Goal: Task Accomplishment & Management: Use online tool/utility

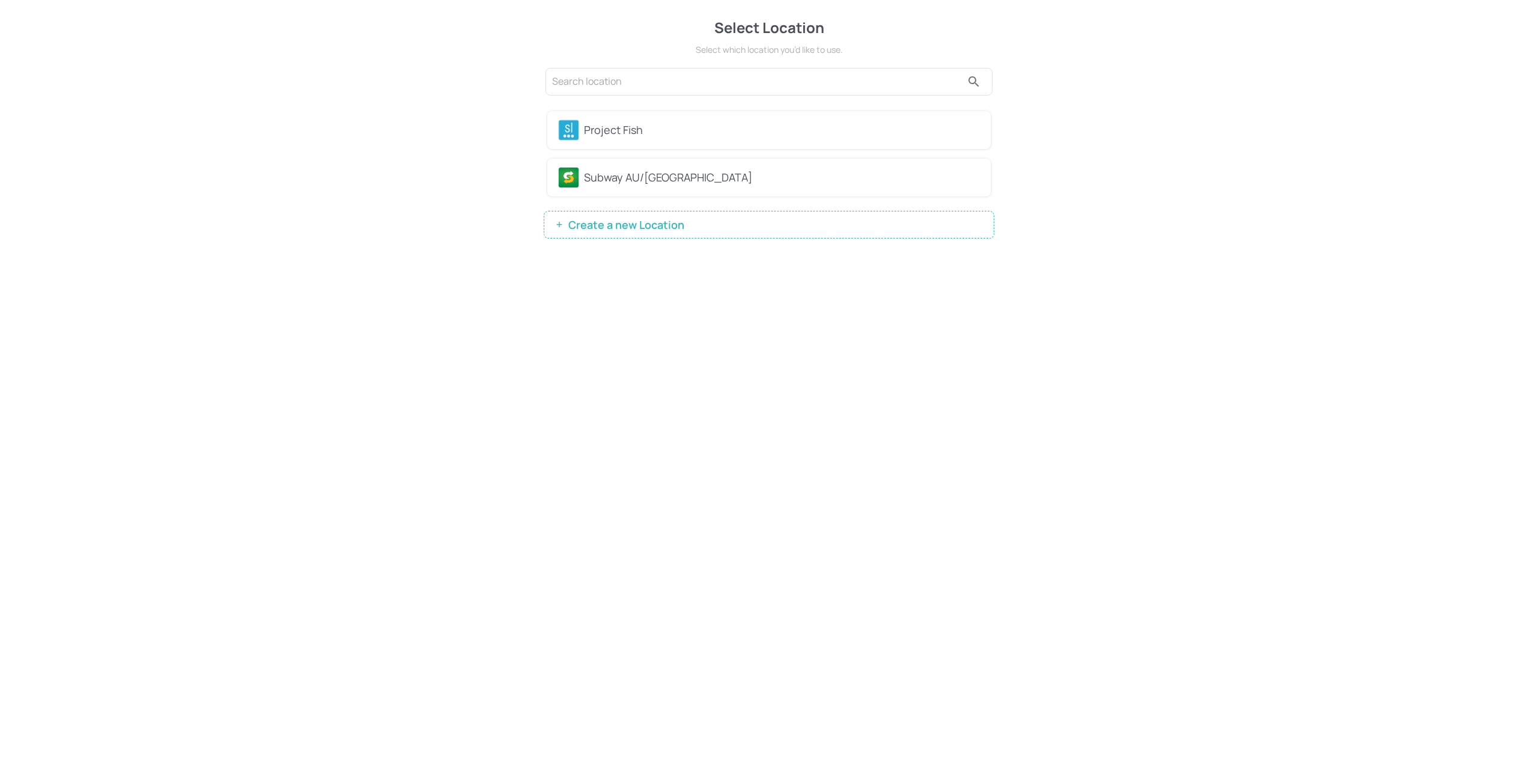
click at [664, 138] on div "Project Fish" at bounding box center [769, 130] width 422 height 21
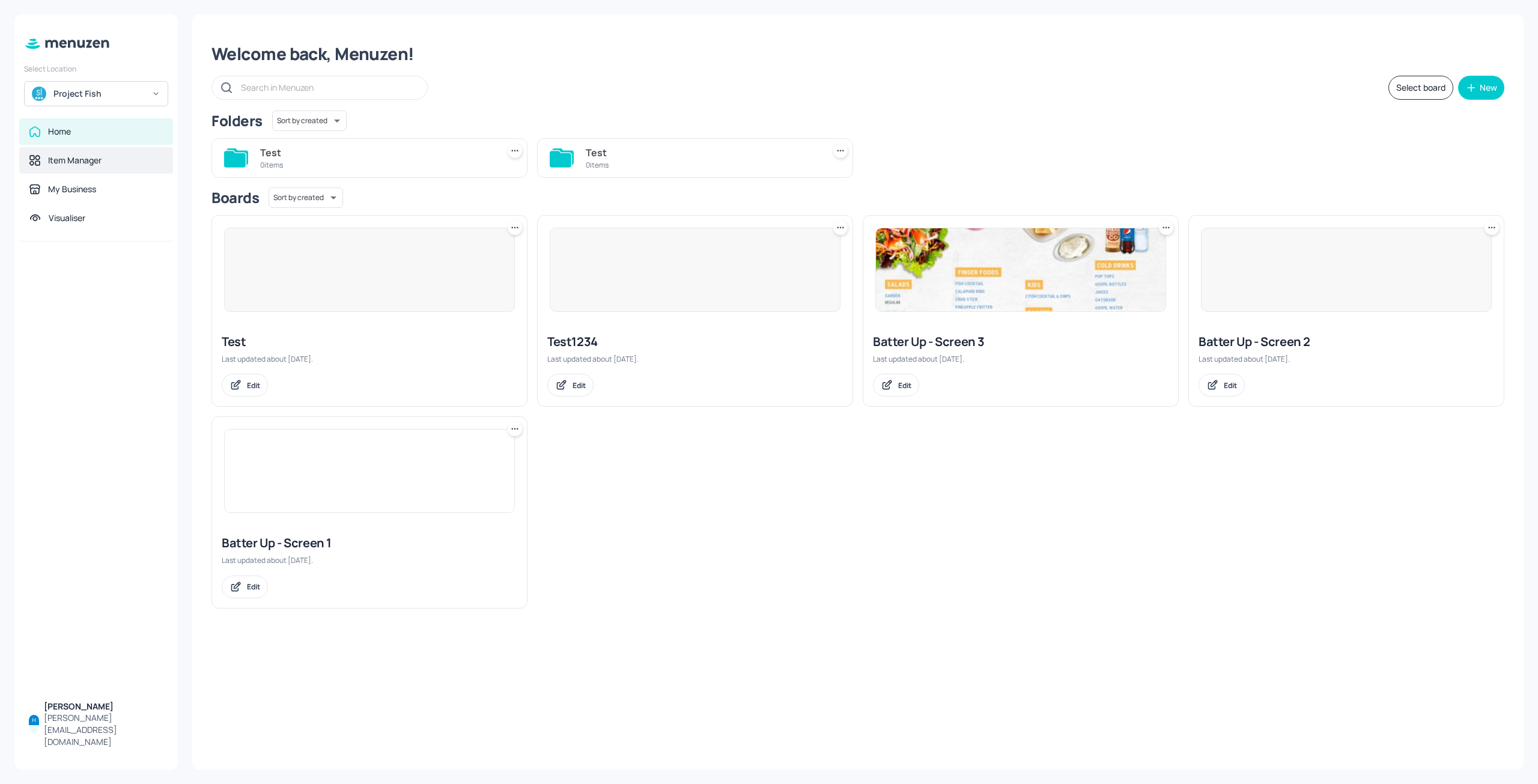
click at [95, 158] on div "Item Manager" at bounding box center [75, 160] width 53 height 12
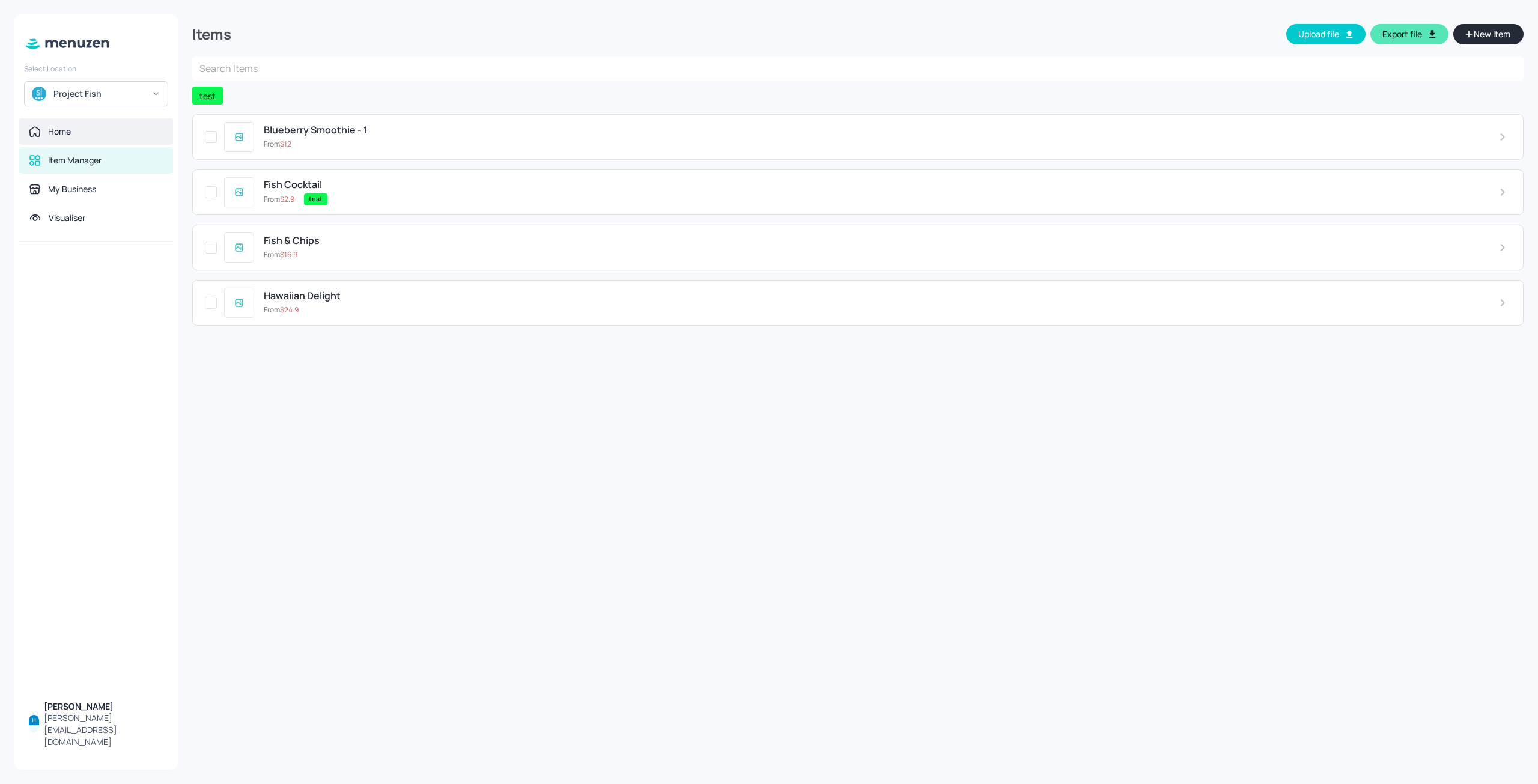
click at [92, 137] on div "Home" at bounding box center [96, 131] width 135 height 12
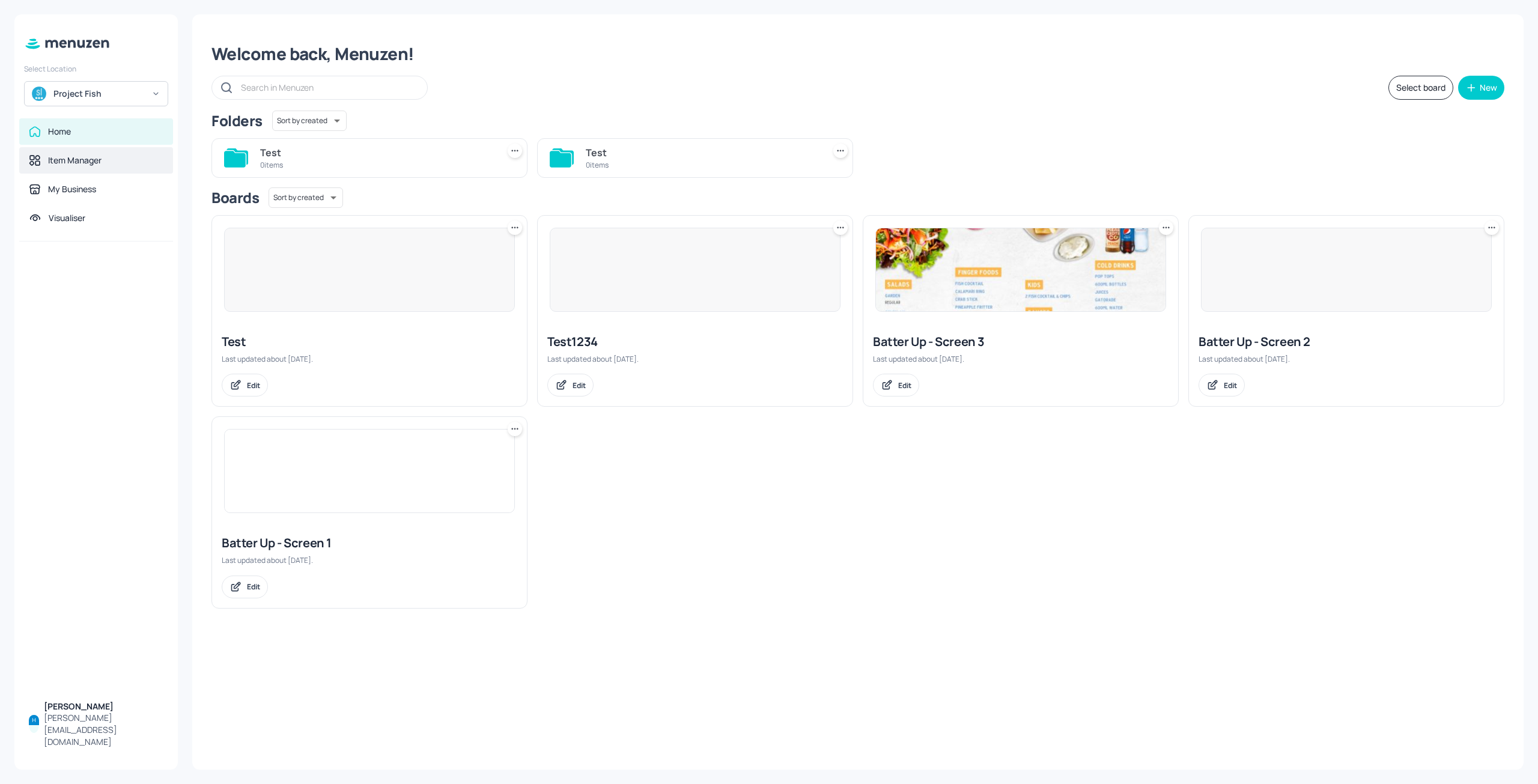
click at [90, 153] on div "Item Manager" at bounding box center [96, 160] width 154 height 26
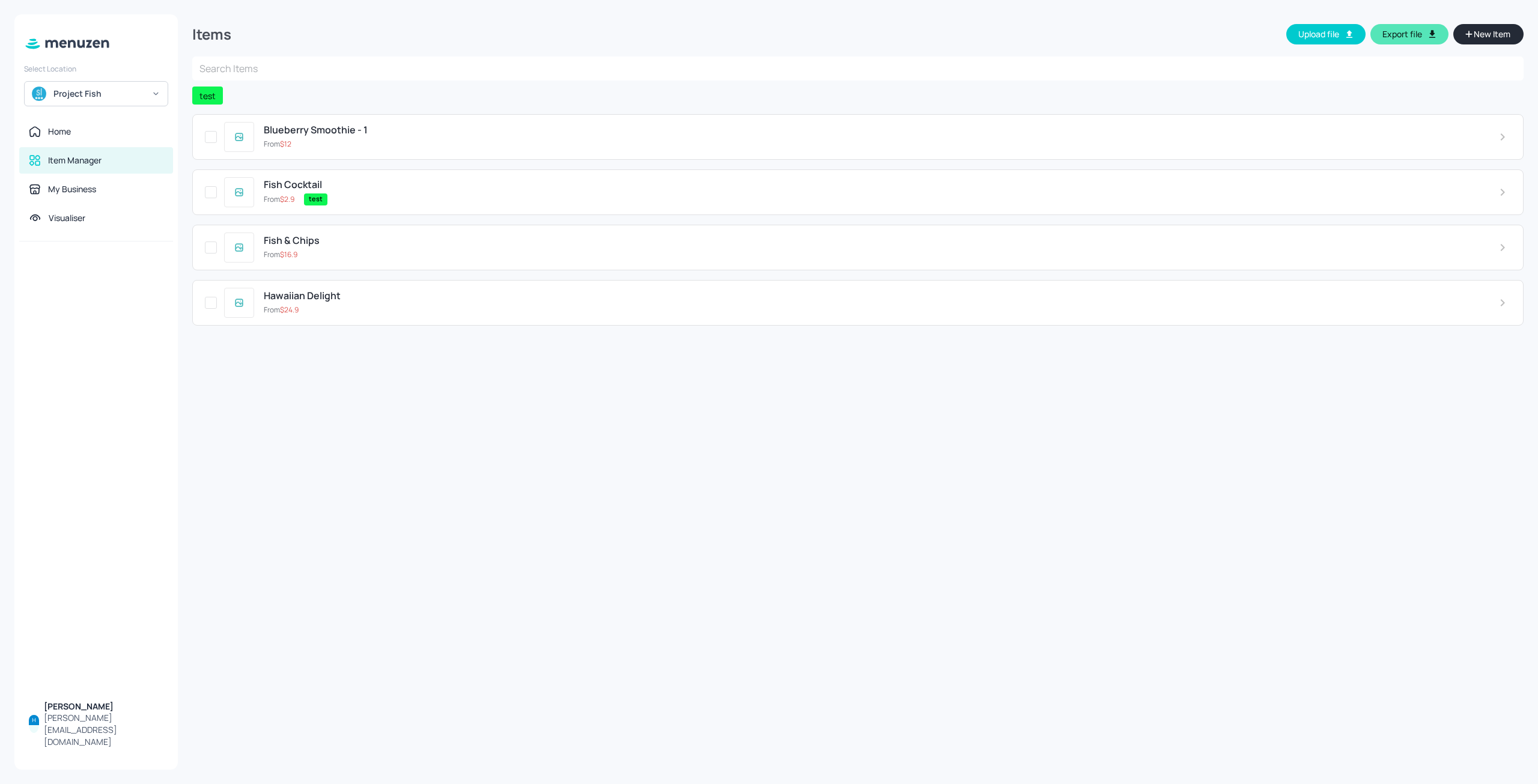
click at [1484, 38] on span "New Item" at bounding box center [1492, 34] width 39 height 14
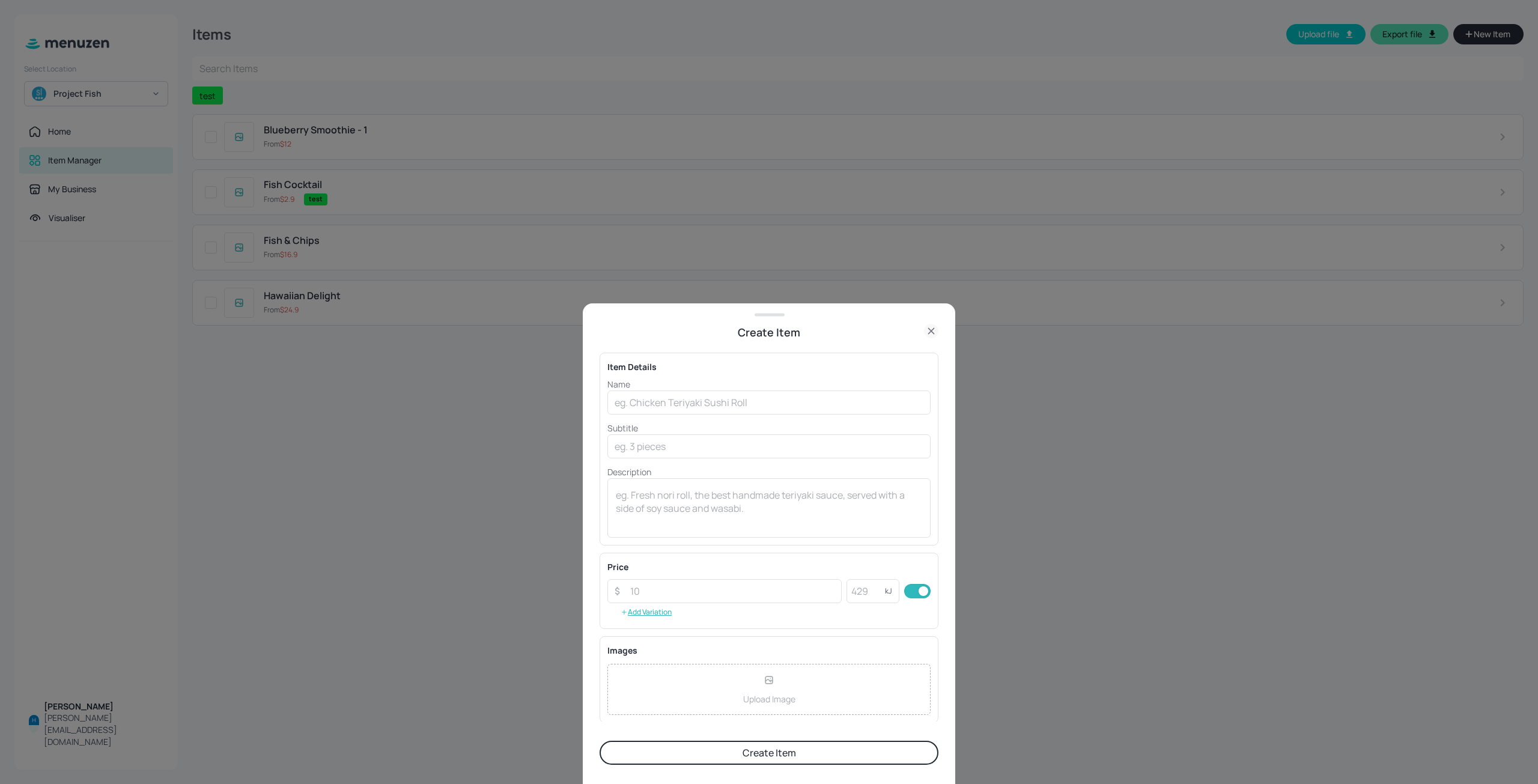
drag, startPoint x: 606, startPoint y: 364, endPoint x: 616, endPoint y: 373, distance: 13.5
click at [642, 389] on div "Item Details Name ​ Subtitle ​ Description x ​" at bounding box center [769, 448] width 339 height 193
drag, startPoint x: 609, startPoint y: 365, endPoint x: 655, endPoint y: 378, distance: 47.8
click at [655, 378] on div "Item Details Name ​ Subtitle ​ Description x ​" at bounding box center [769, 448] width 339 height 193
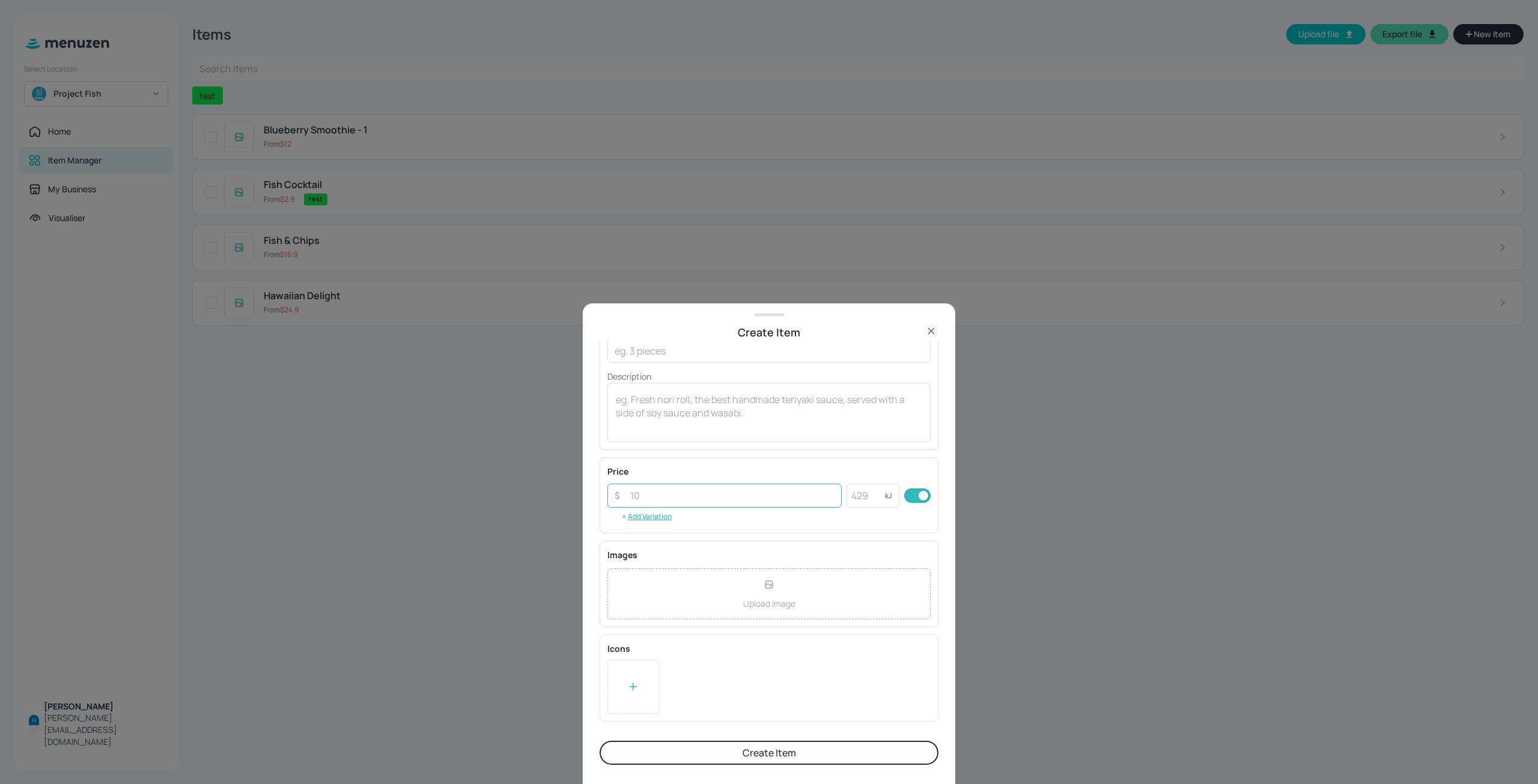
click at [656, 493] on input "number" at bounding box center [732, 495] width 218 height 24
click at [652, 515] on button "Add Variation" at bounding box center [646, 517] width 77 height 18
click at [898, 475] on p "Delete" at bounding box center [910, 473] width 25 height 8
click at [921, 531] on rect "button" at bounding box center [926, 530] width 9 height 9
click at [885, 499] on p "kJ" at bounding box center [889, 495] width 7 height 8
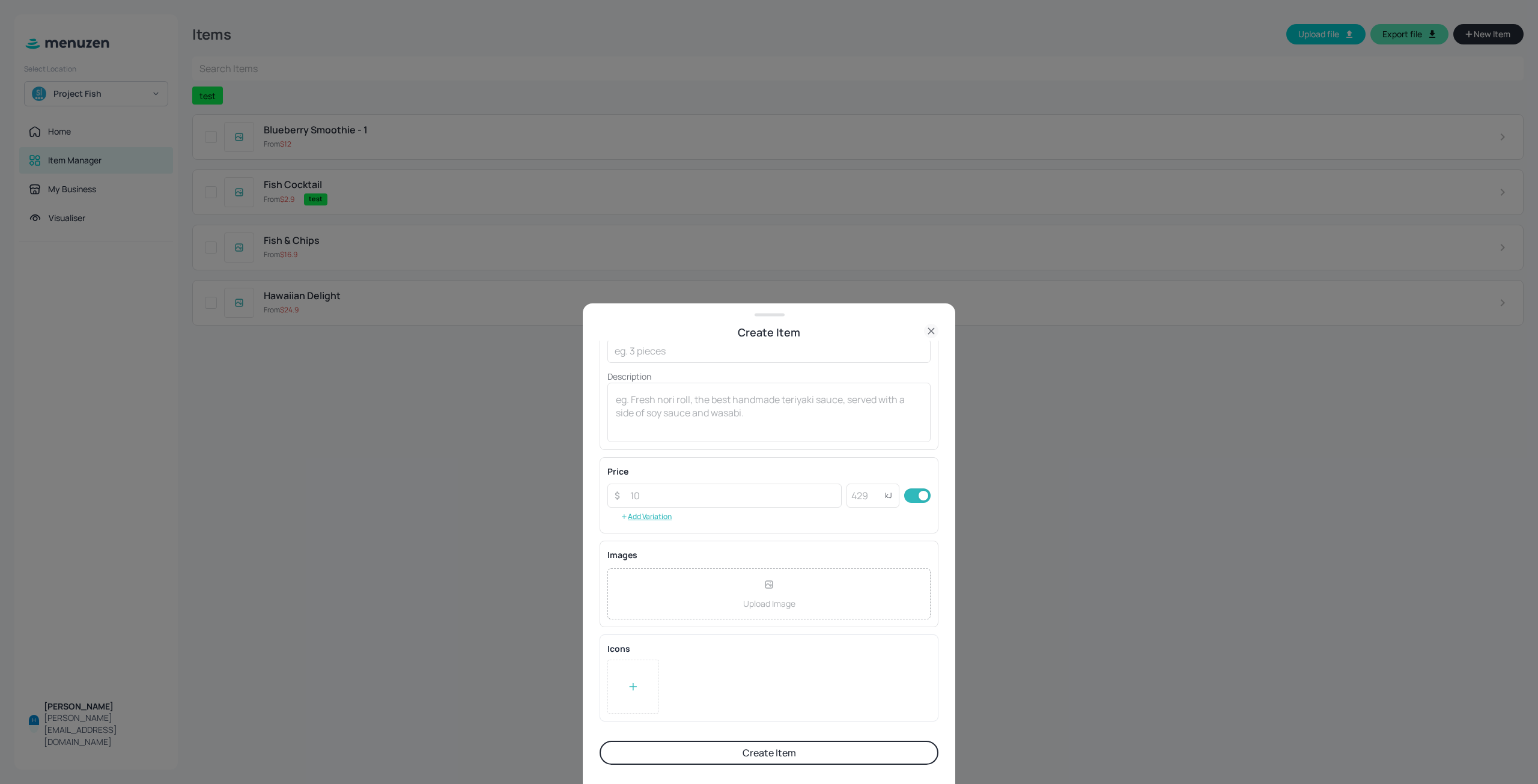
drag, startPoint x: 953, startPoint y: 624, endPoint x: 1006, endPoint y: 627, distance: 53.1
click at [953, 624] on div "Create Item Item Details Name ​ Subtitle ​ Description x ​ Price ​ ​ kJ ​ Add V…" at bounding box center [769, 544] width 372 height 481
click at [1023, 628] on div at bounding box center [769, 392] width 1538 height 784
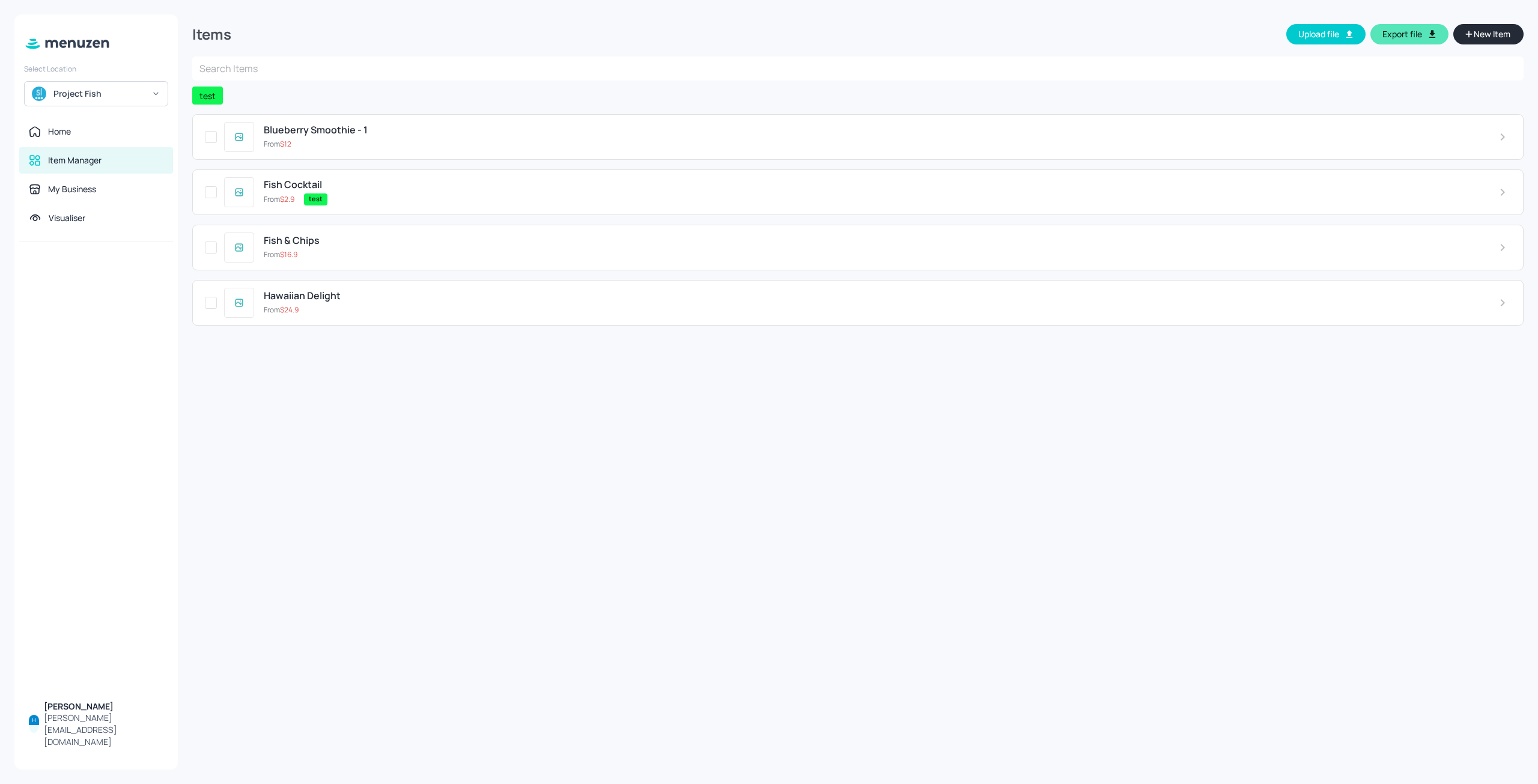
click at [320, 196] on span "test" at bounding box center [316, 199] width 23 height 10
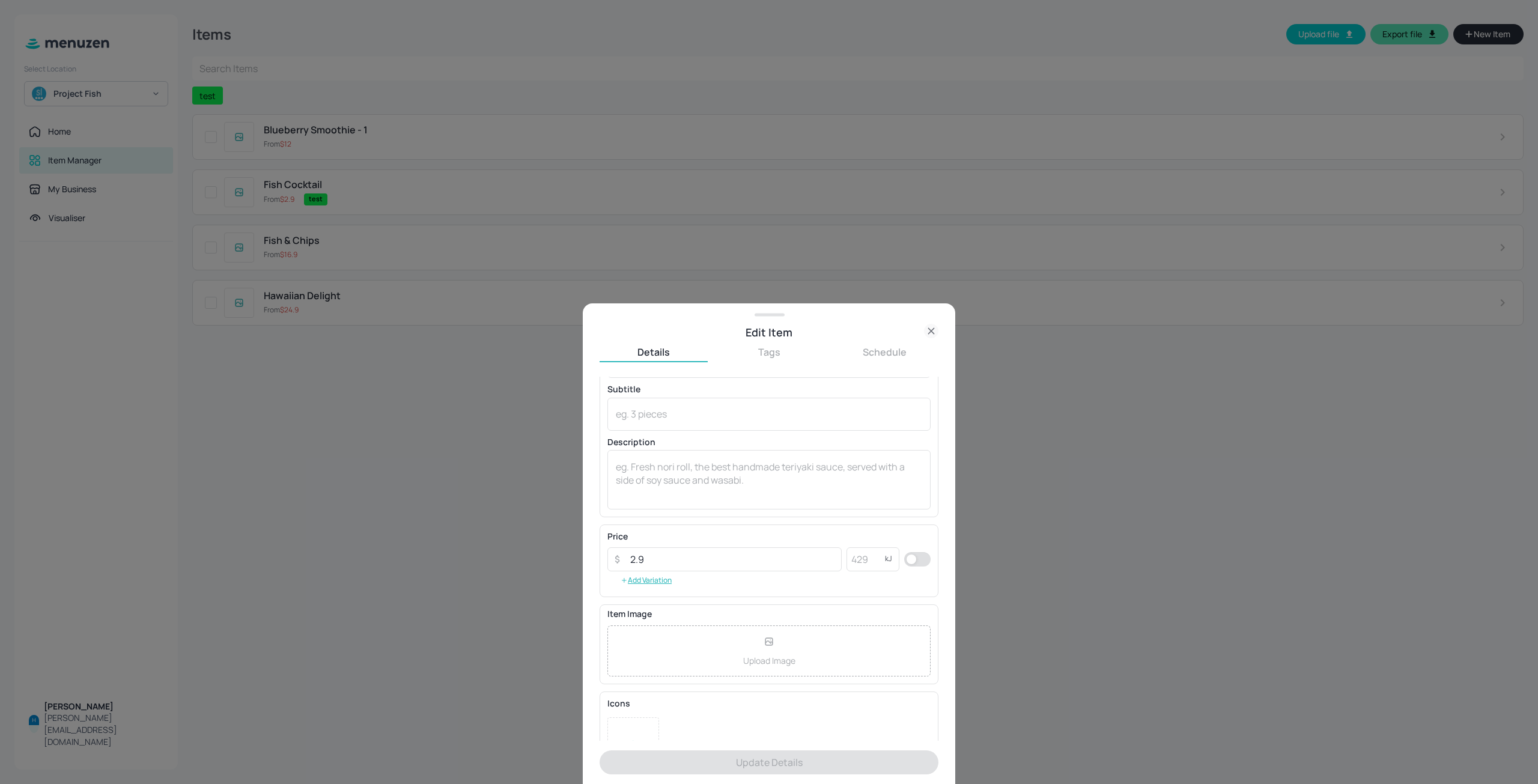
scroll to position [81, 0]
click at [352, 485] on div at bounding box center [769, 392] width 1538 height 784
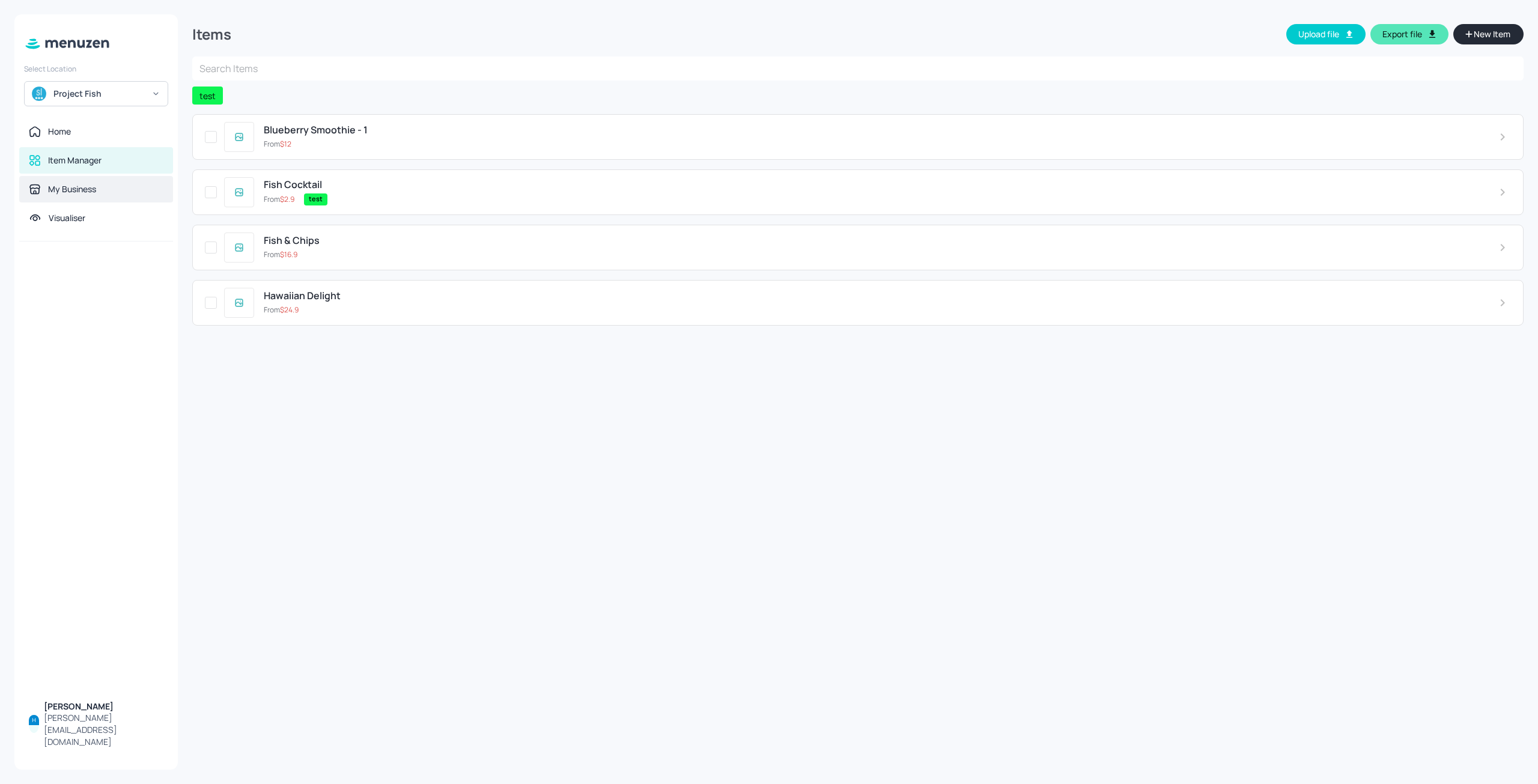
click at [74, 196] on div "My Business" at bounding box center [96, 189] width 154 height 26
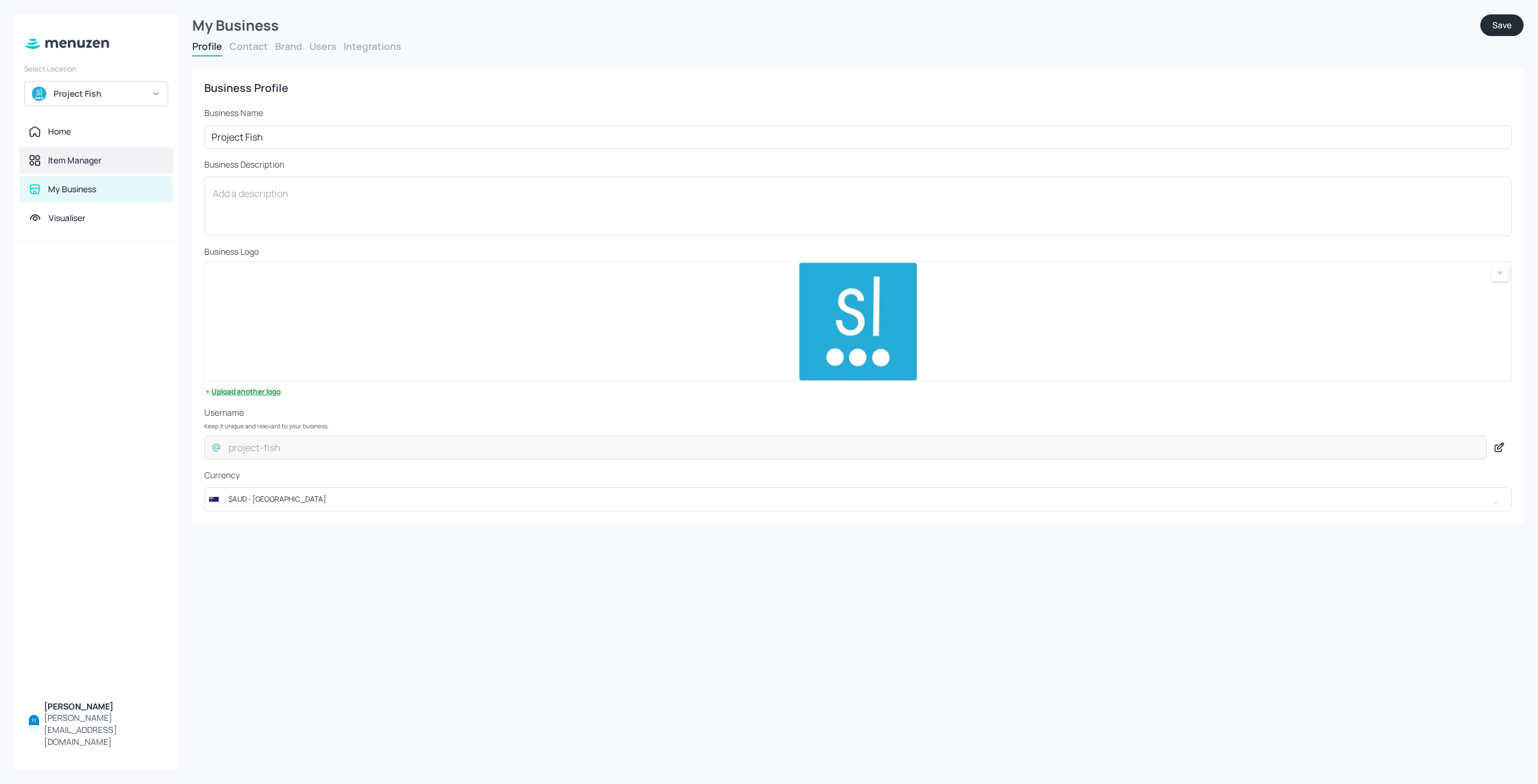
click at [86, 153] on div "Item Manager" at bounding box center [96, 160] width 154 height 26
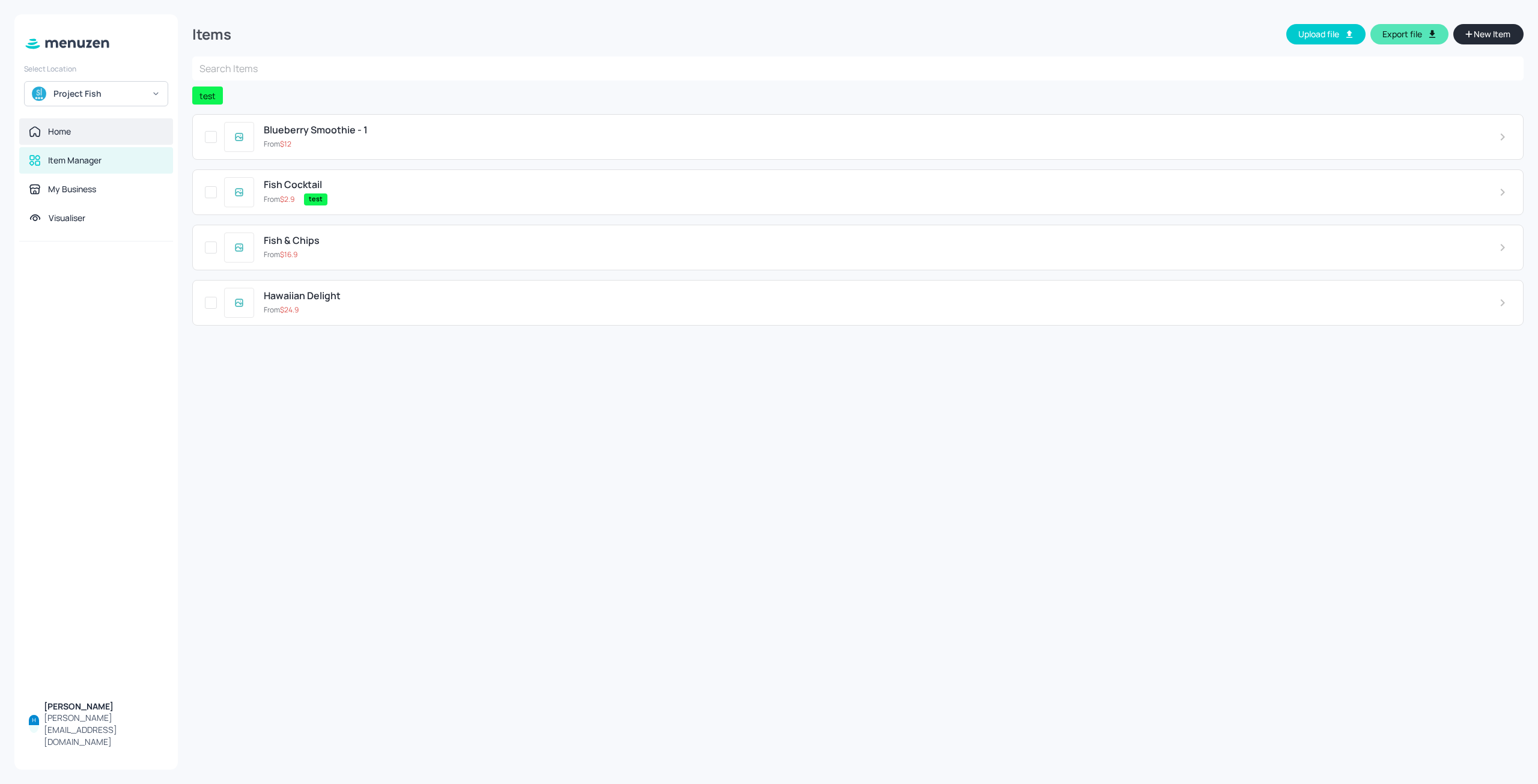
click at [91, 137] on div "Home" at bounding box center [96, 131] width 135 height 12
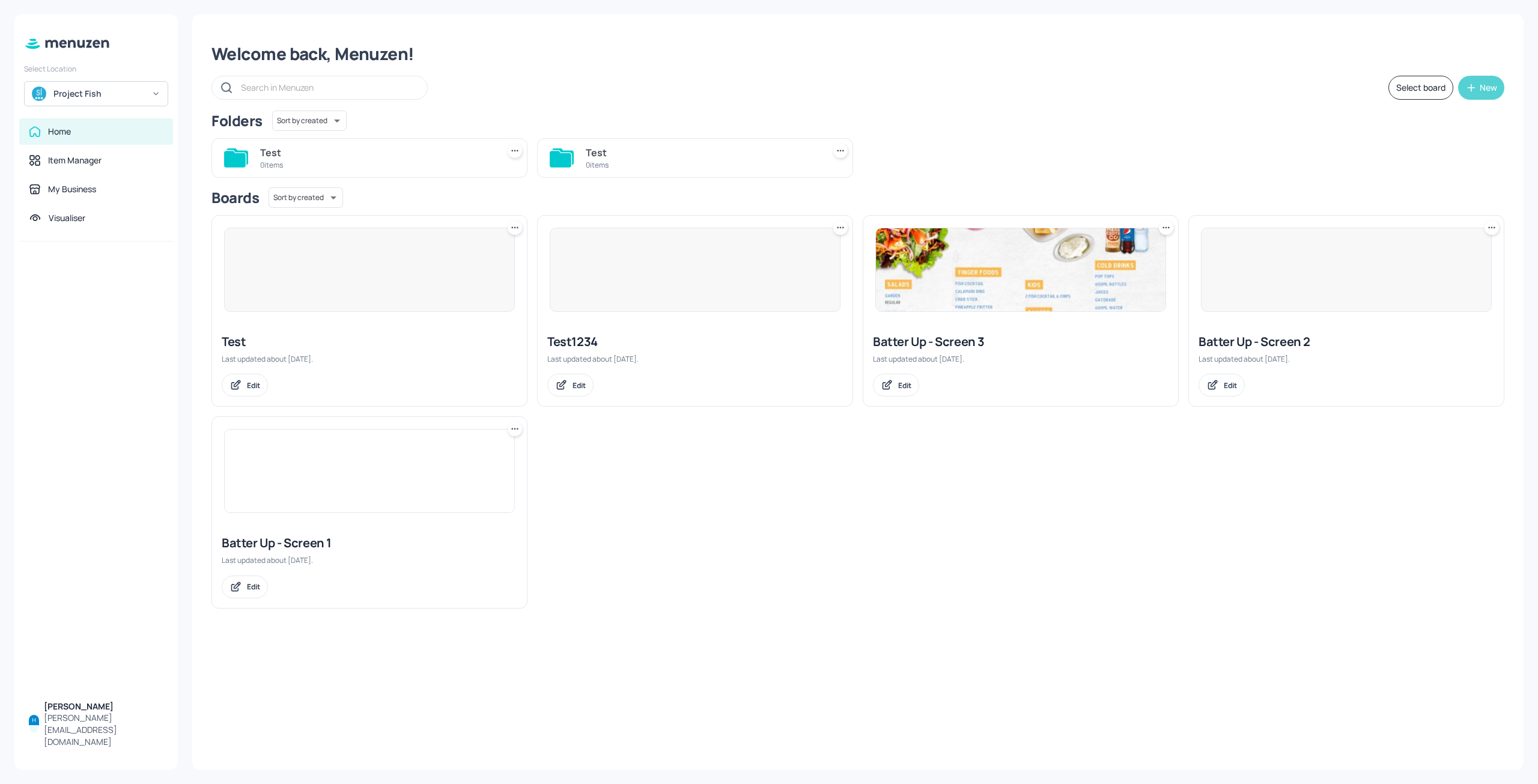
click at [1478, 87] on button "New" at bounding box center [1481, 87] width 46 height 24
click at [1151, 598] on div at bounding box center [769, 392] width 1538 height 784
click at [110, 161] on div "Item Manager" at bounding box center [96, 160] width 135 height 12
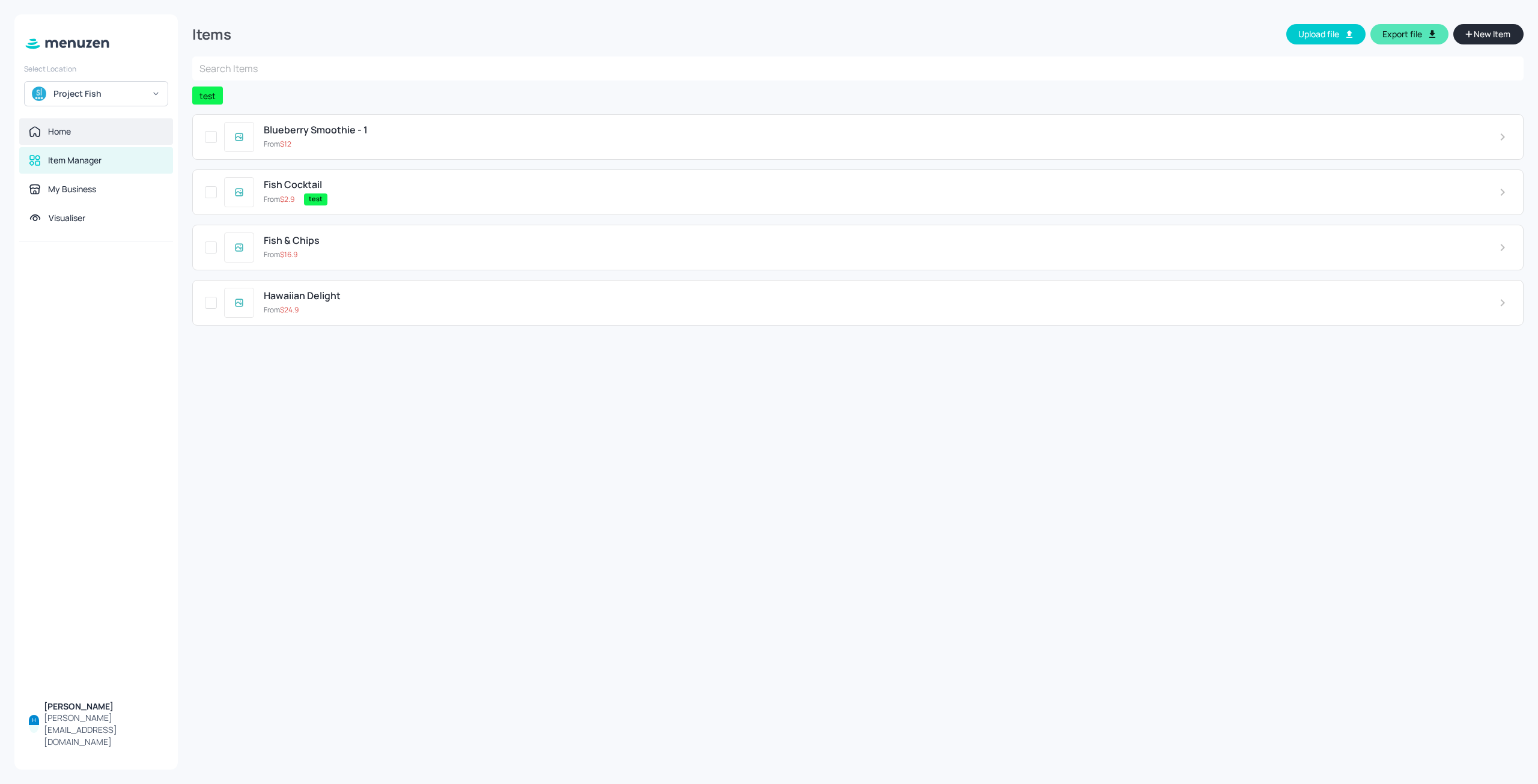
click at [114, 131] on div "Home" at bounding box center [96, 131] width 135 height 12
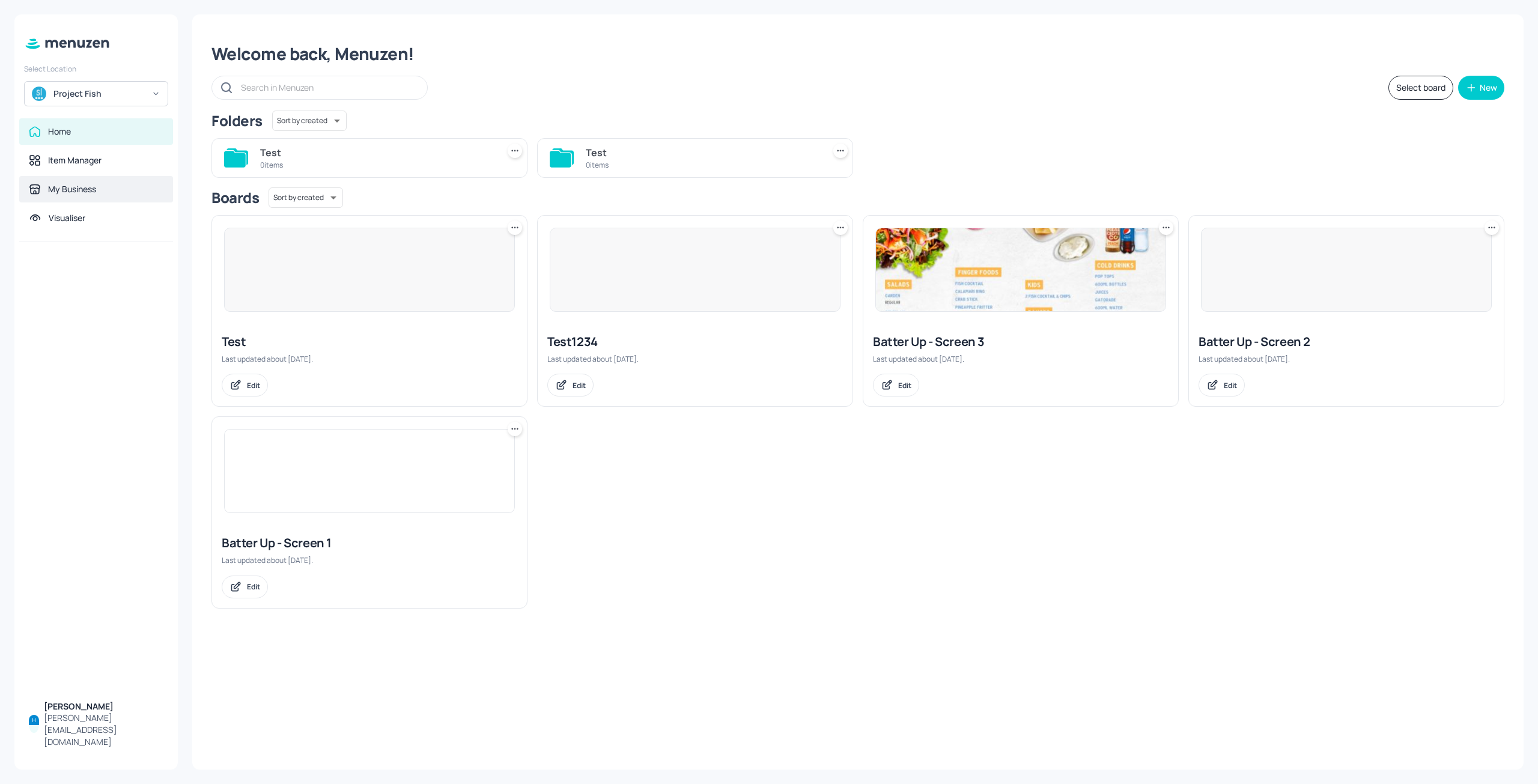
click at [82, 191] on div "My Business" at bounding box center [72, 189] width 48 height 12
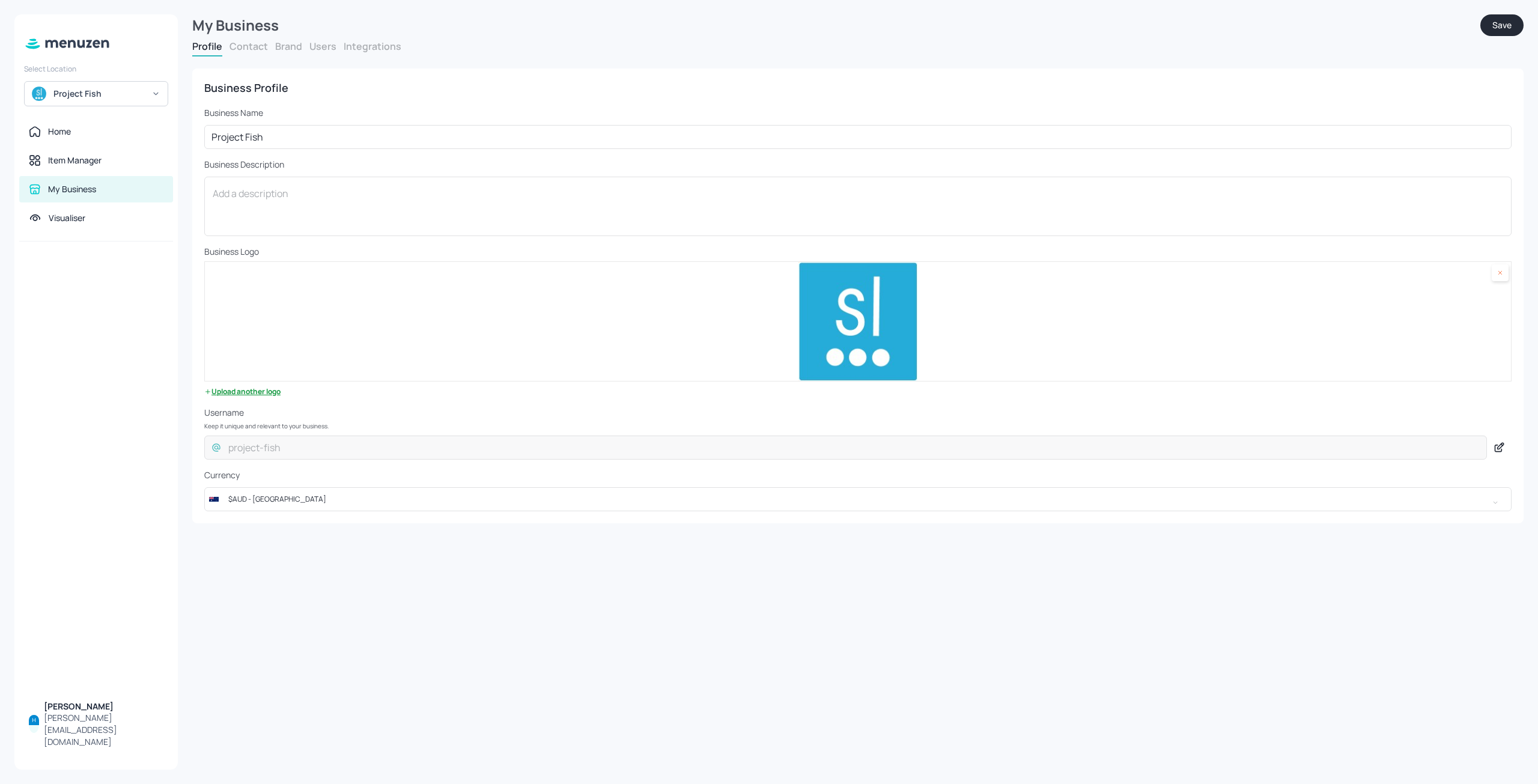
click at [249, 43] on button "Contact" at bounding box center [249, 46] width 39 height 14
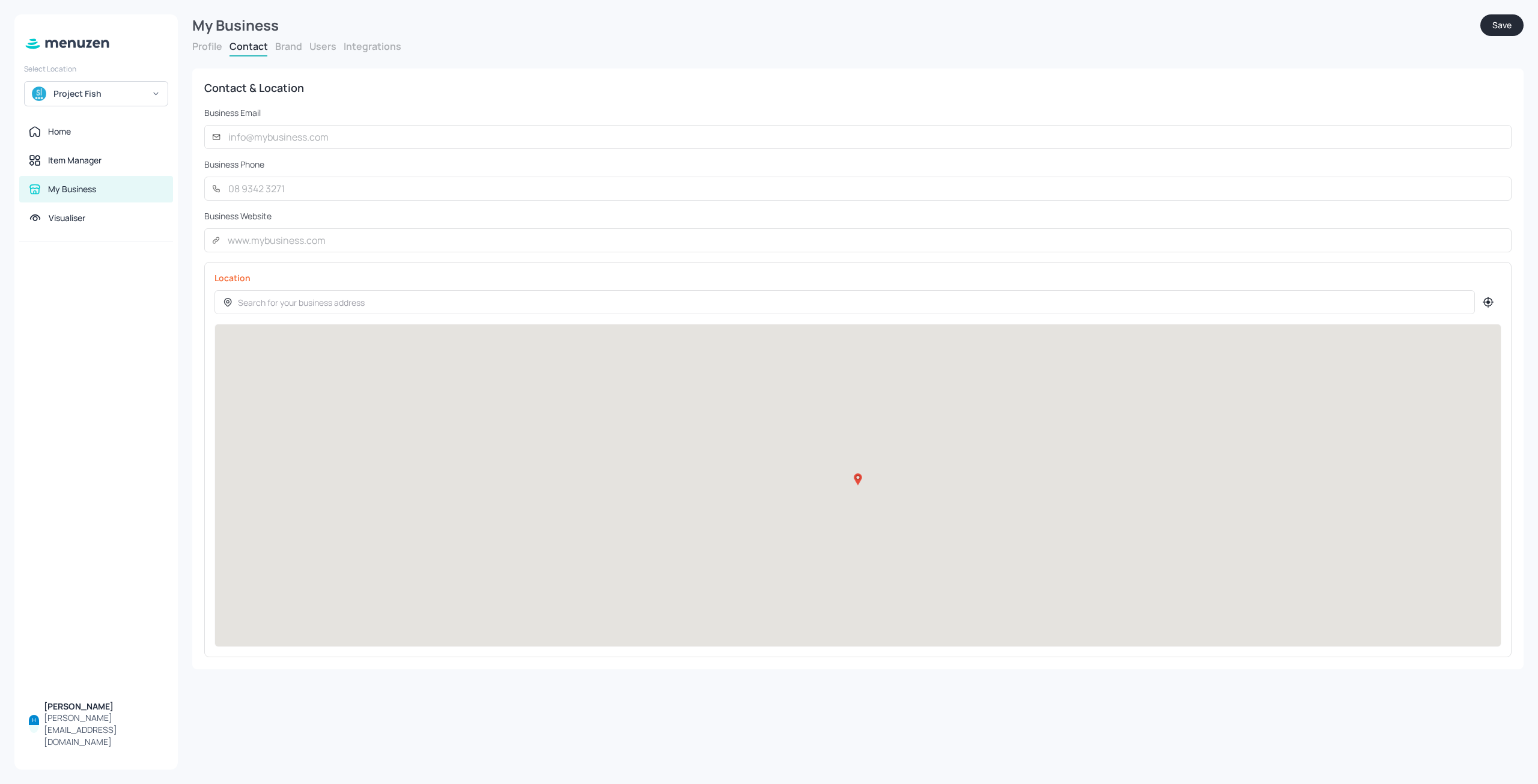
click at [280, 46] on button "Brand" at bounding box center [289, 46] width 27 height 14
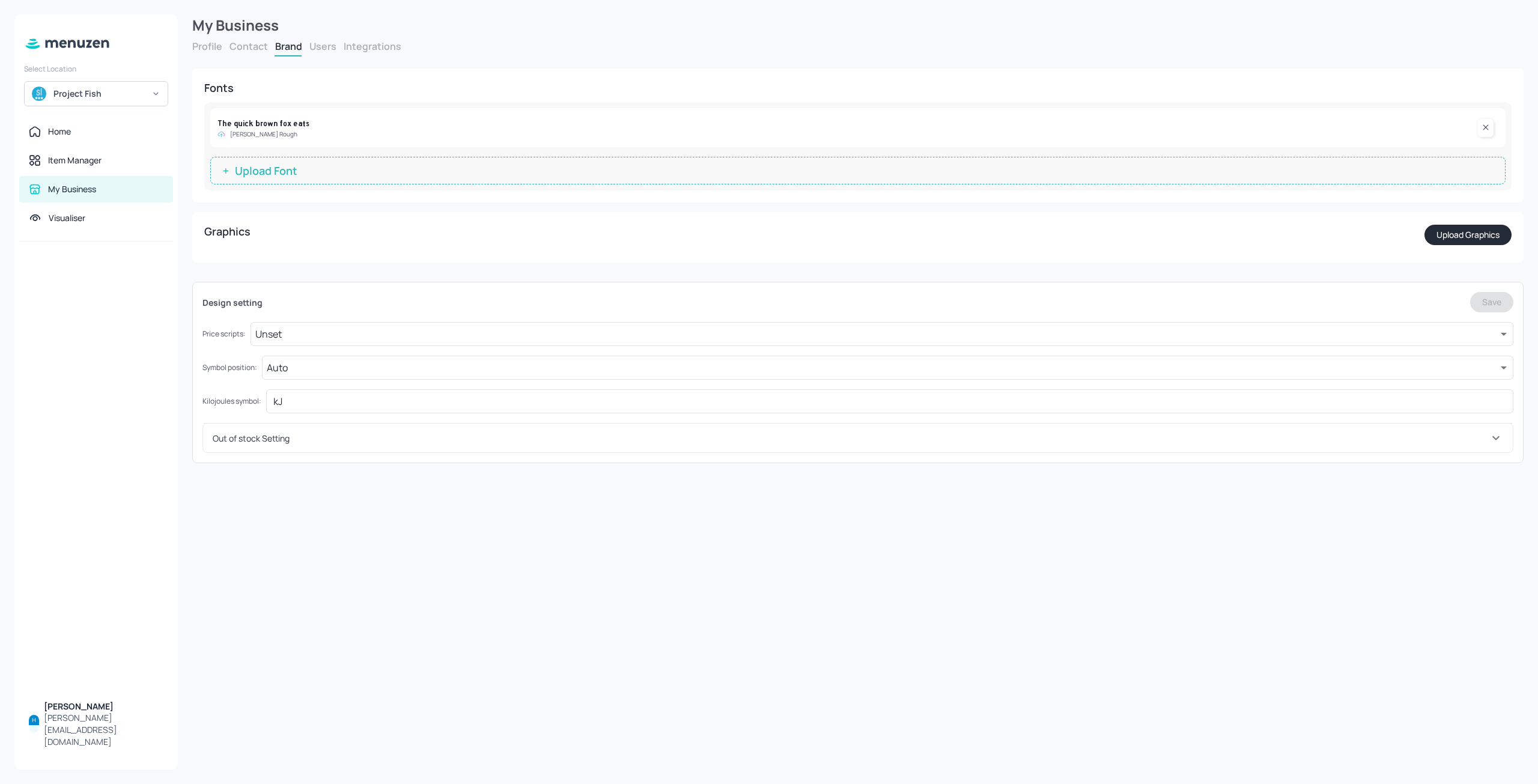
click at [318, 49] on button "Users" at bounding box center [323, 46] width 27 height 14
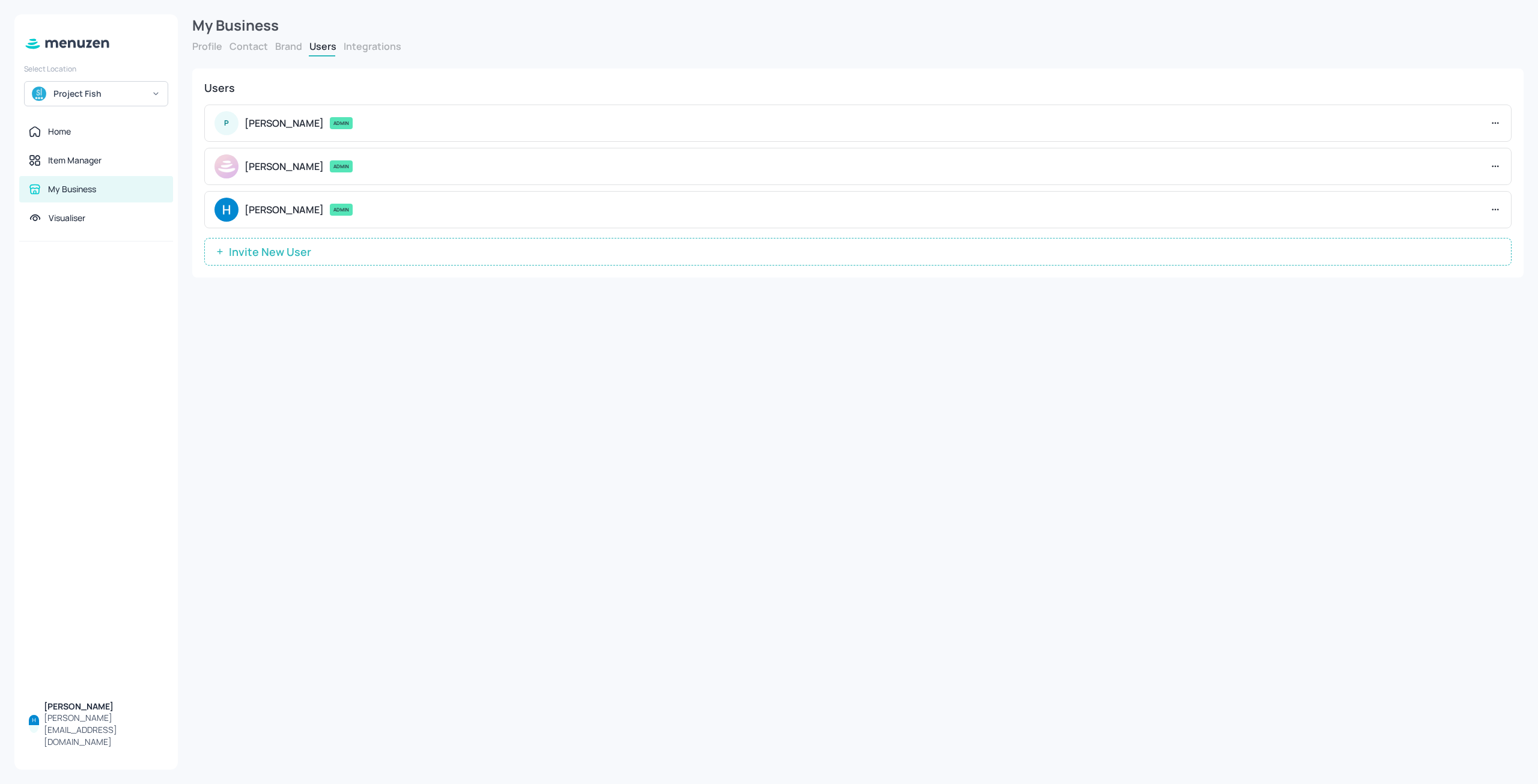
click at [376, 54] on div "Profile Contact Brand Users Integrations" at bounding box center [858, 48] width 1331 height 17
click at [377, 49] on button "Integrations" at bounding box center [372, 46] width 58 height 14
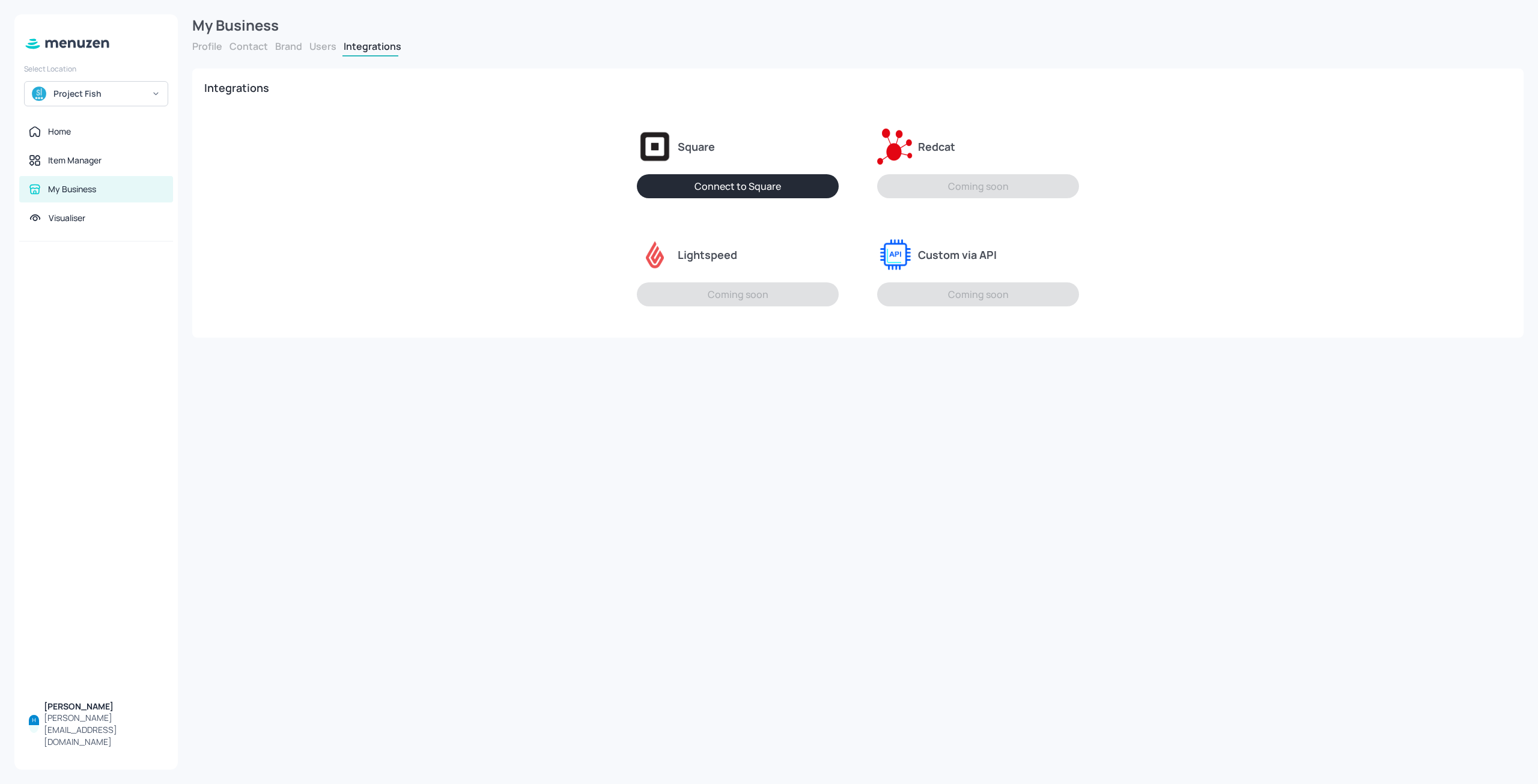
click at [215, 51] on button "Profile" at bounding box center [207, 46] width 30 height 14
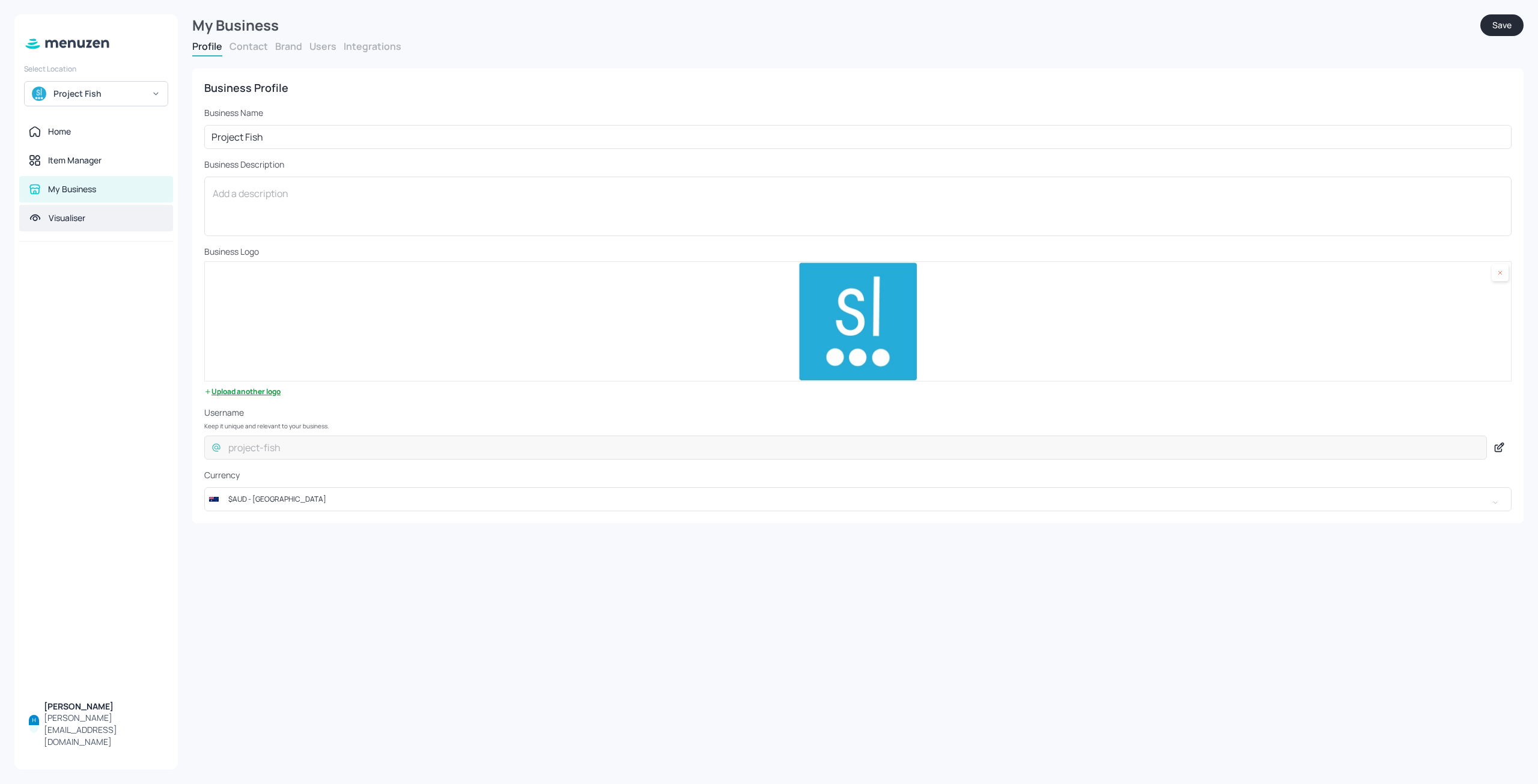
click at [108, 227] on div "Visualiser" at bounding box center [96, 218] width 154 height 26
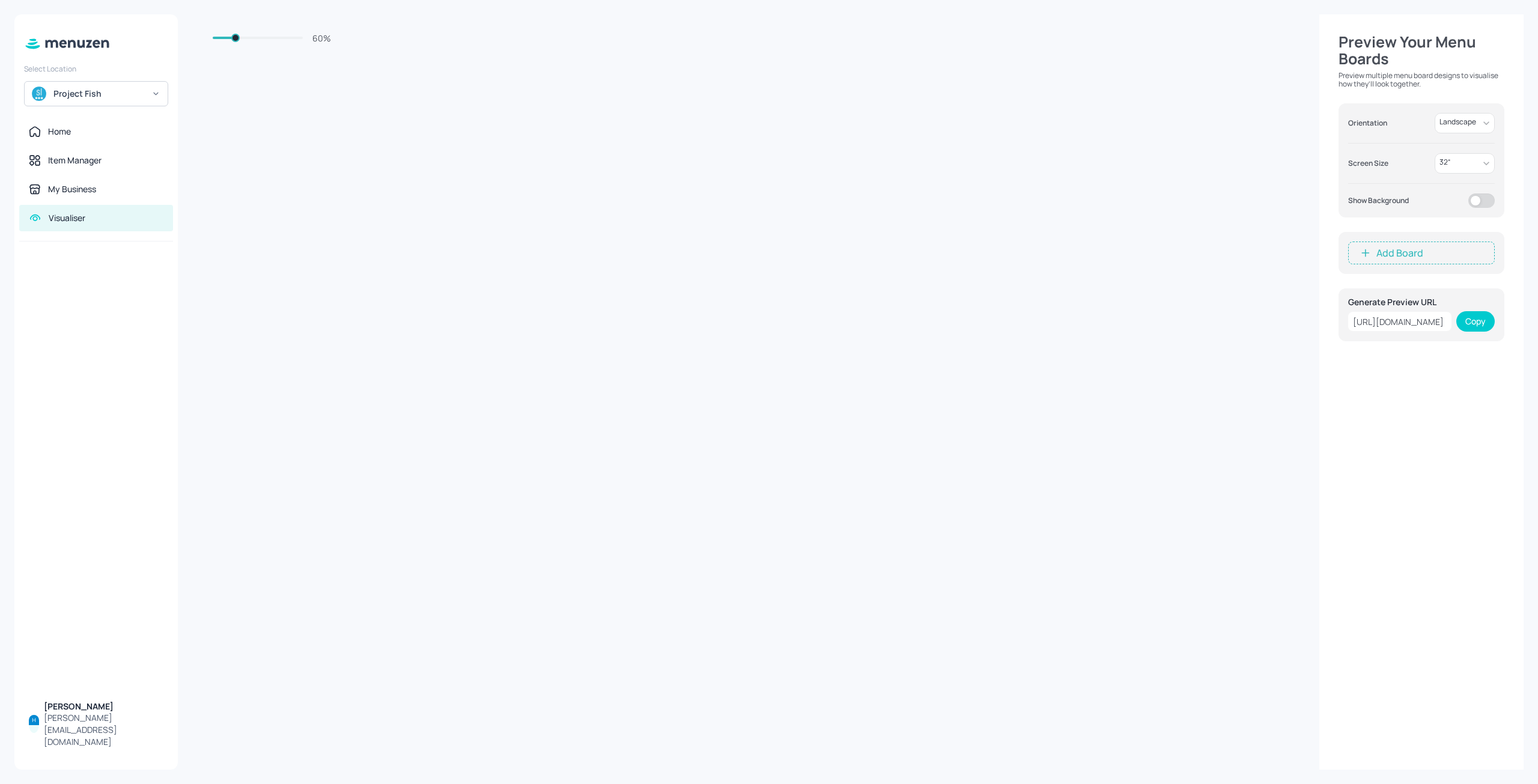
drag, startPoint x: 1434, startPoint y: 87, endPoint x: 1349, endPoint y: 77, distance: 85.6
click at [1352, 81] on p "Preview multiple menu board designs to visualise how they’ll look together." at bounding box center [1421, 80] width 166 height 17
click at [1418, 252] on button "Add Board" at bounding box center [1422, 253] width 147 height 23
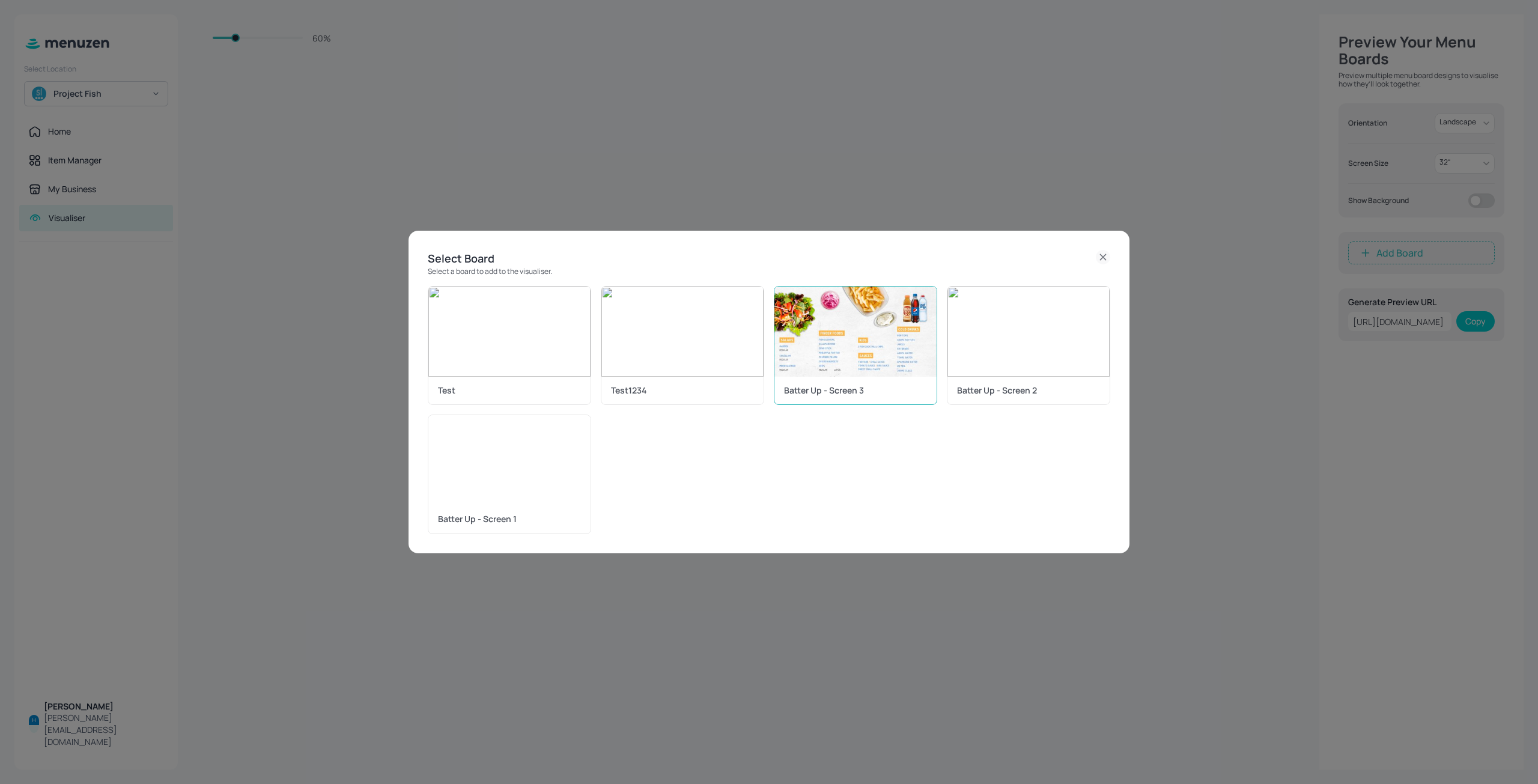
click at [861, 352] on img at bounding box center [856, 332] width 162 height 90
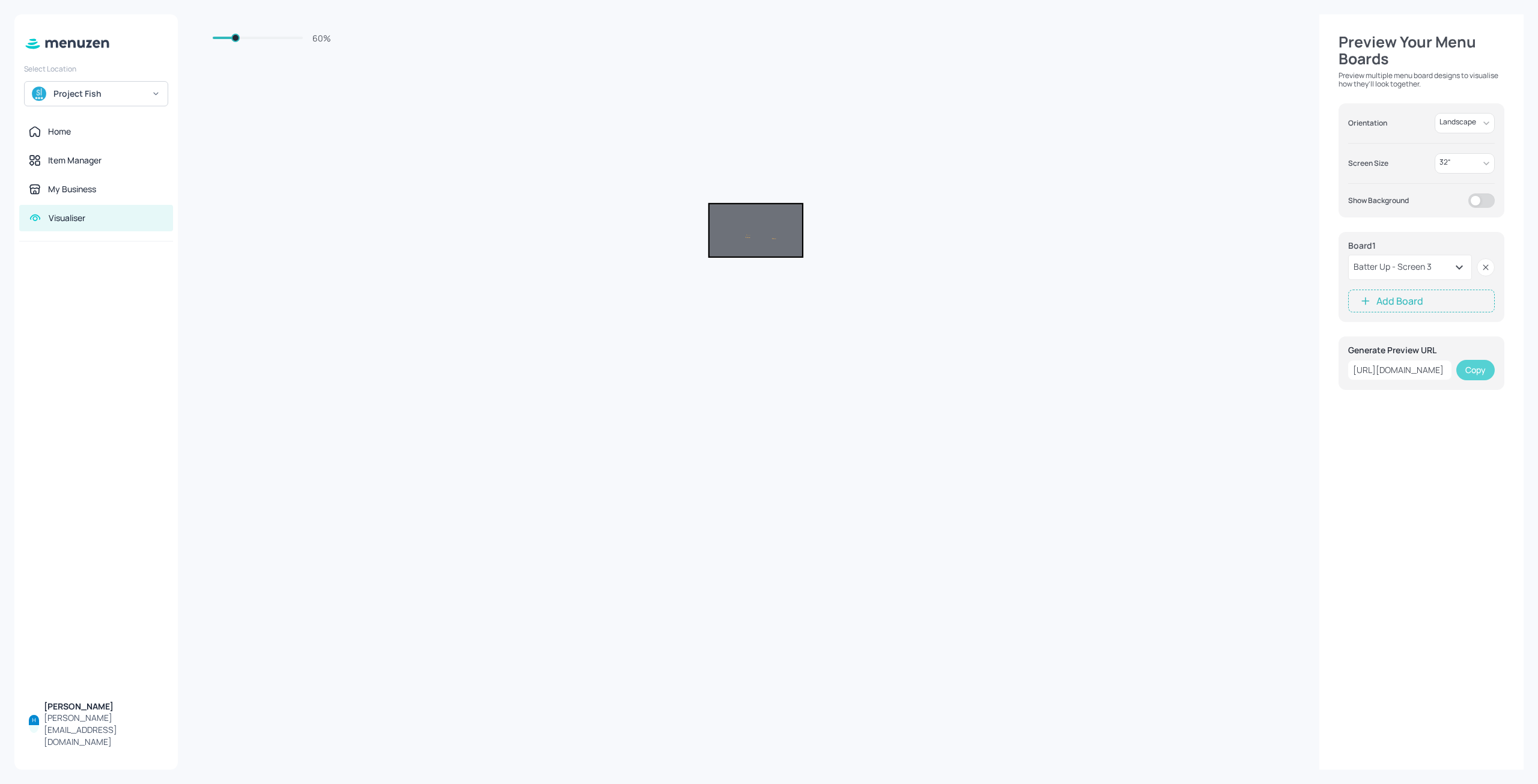
click at [1477, 369] on button "Copy" at bounding box center [1476, 370] width 39 height 21
click at [1400, 371] on div "[URL][DOMAIN_NAME]" at bounding box center [1400, 370] width 103 height 19
click at [1481, 368] on button "Copy" at bounding box center [1476, 370] width 39 height 21
click at [1433, 297] on button "Add Board" at bounding box center [1422, 300] width 147 height 23
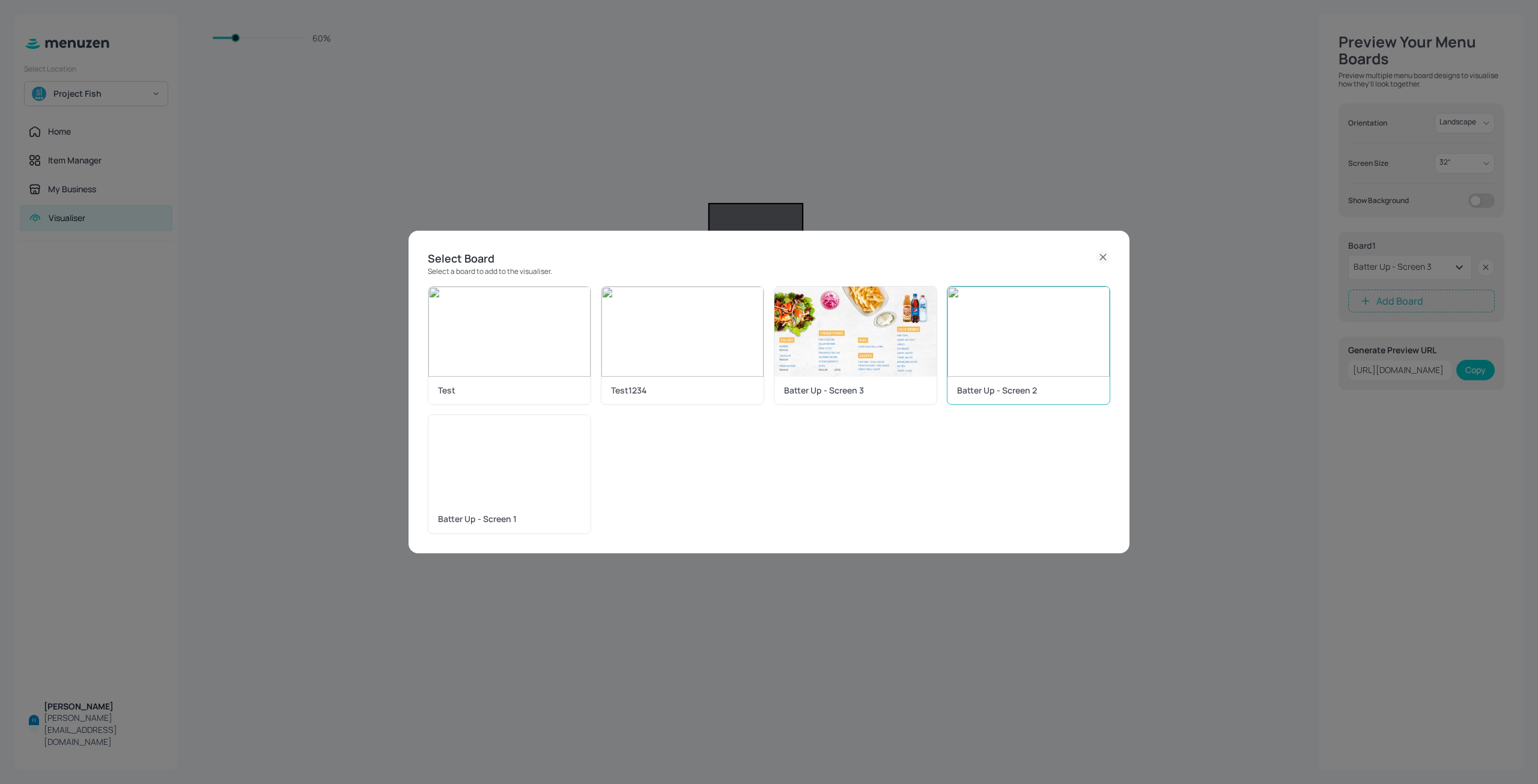
click at [1075, 363] on img at bounding box center [1029, 332] width 162 height 90
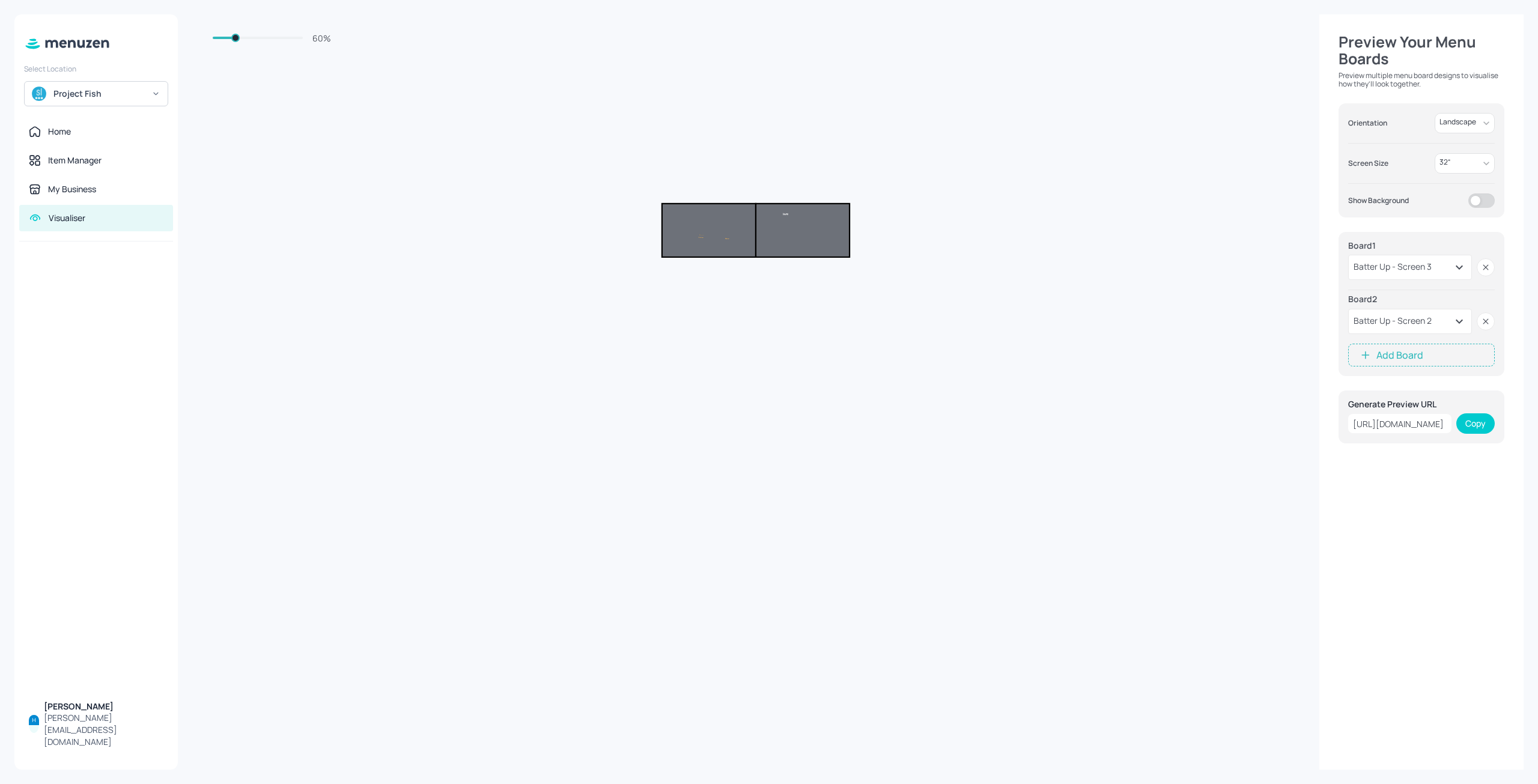
type input "120"
click at [280, 38] on span at bounding box center [258, 38] width 90 height 3
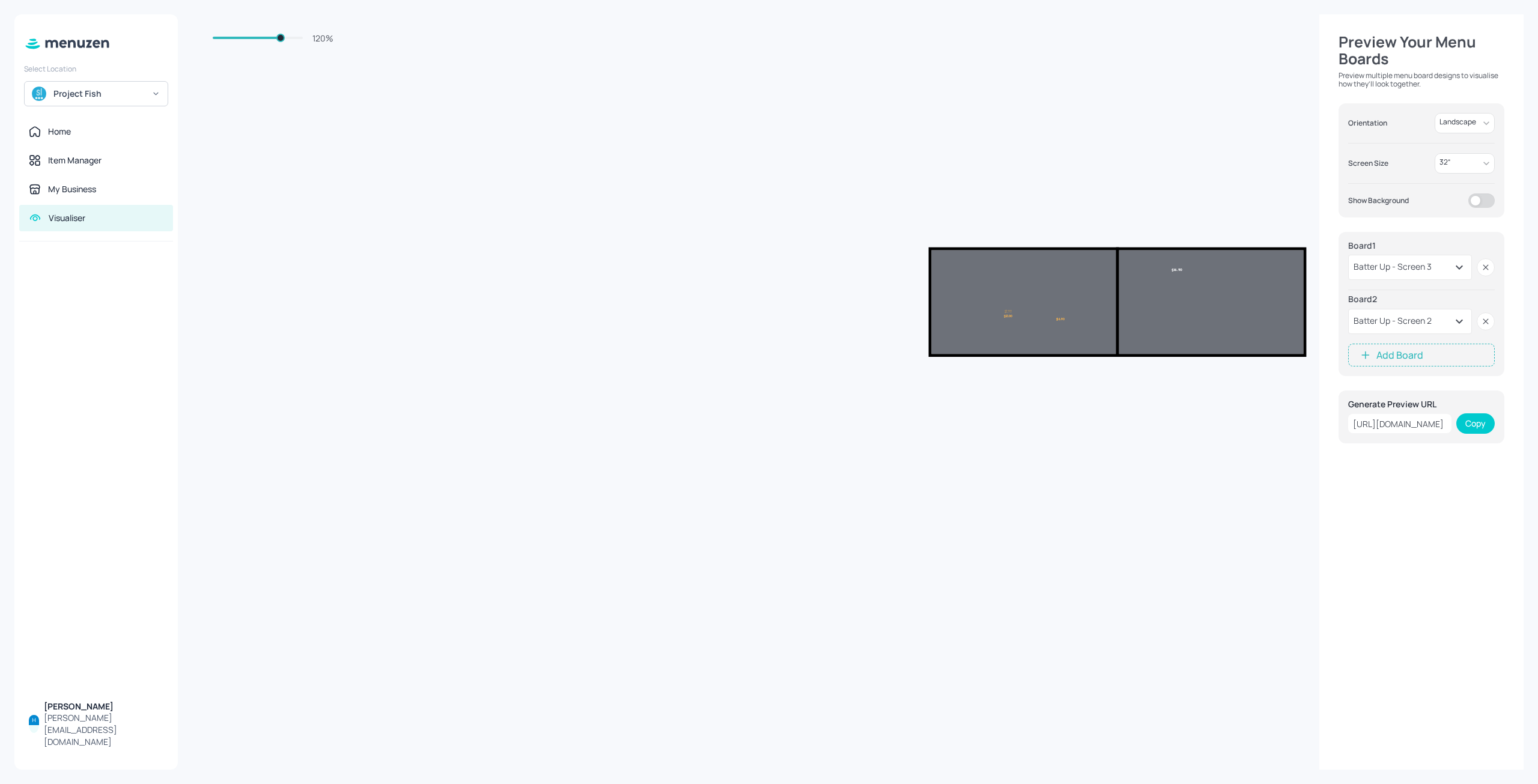
drag, startPoint x: 1186, startPoint y: 285, endPoint x: 1011, endPoint y: 278, distance: 175.1
click at [1011, 278] on div "$2.90 $12.00 $24.90 $2.90 $16.90 $16.90" at bounding box center [1117, 301] width 372 height 104
drag, startPoint x: 989, startPoint y: 282, endPoint x: 1002, endPoint y: 294, distance: 17.7
click at [1002, 294] on video at bounding box center [1023, 301] width 184 height 104
click at [65, 198] on div "My Business" at bounding box center [96, 189] width 154 height 26
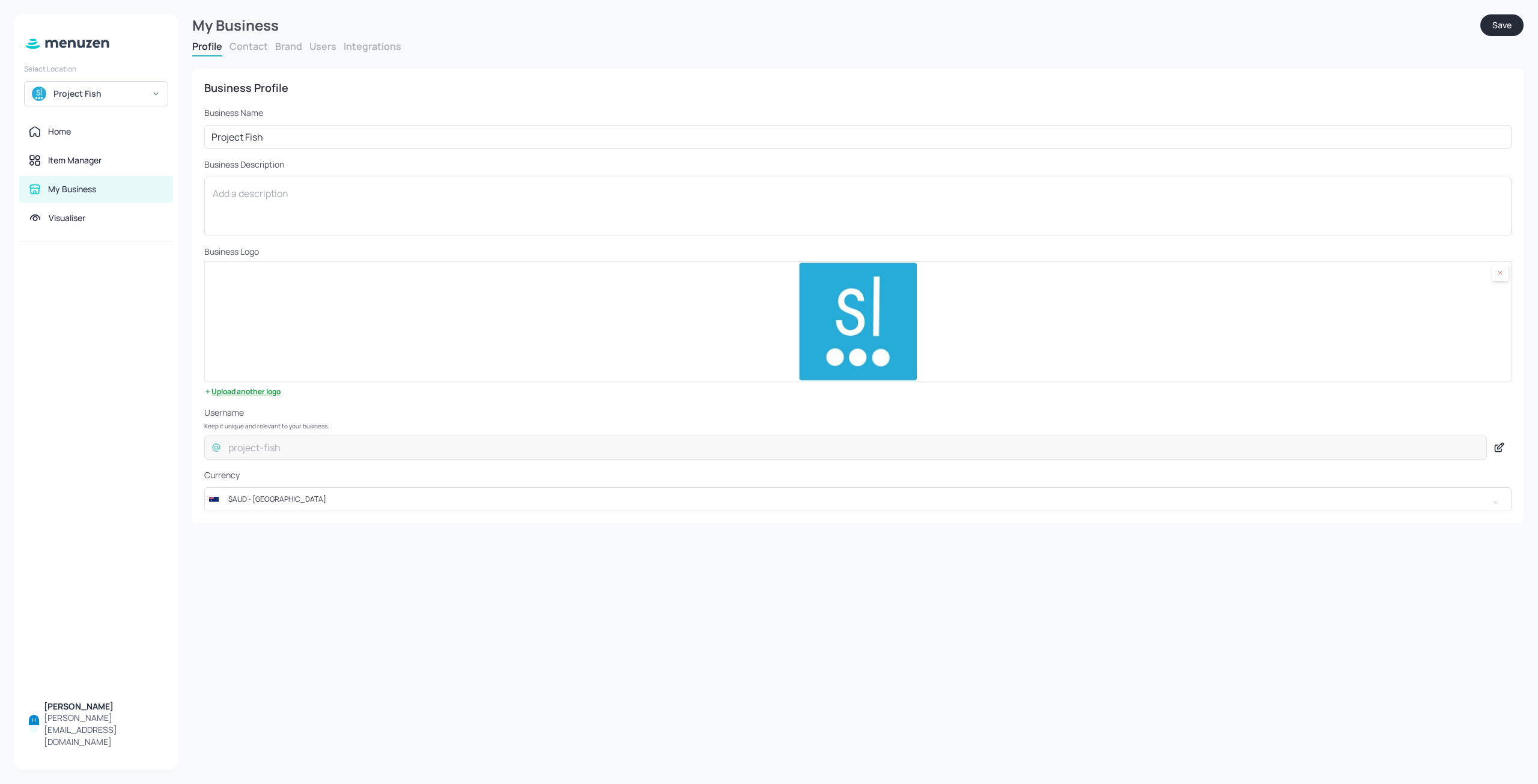
click at [247, 46] on button "Contact" at bounding box center [249, 46] width 39 height 14
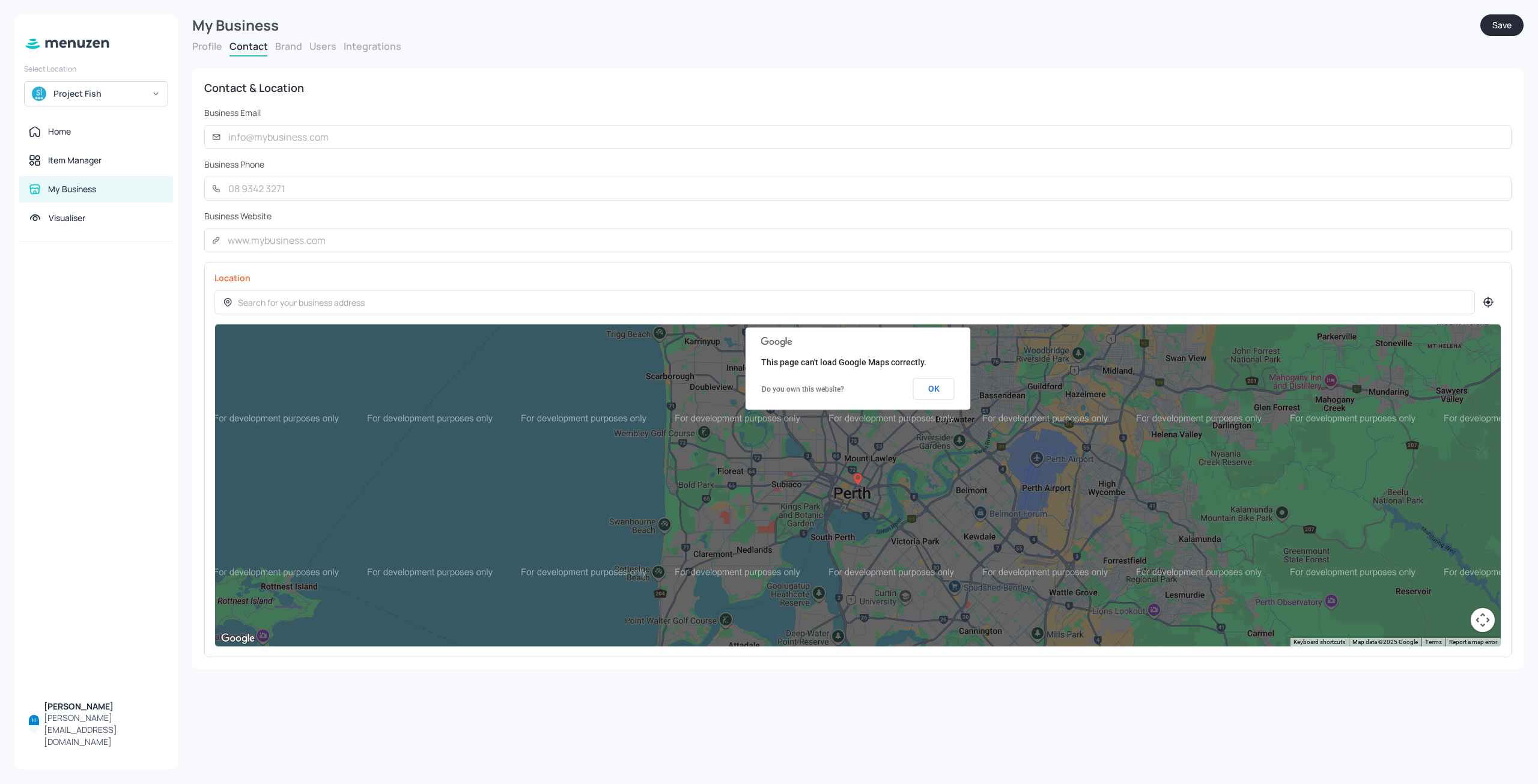
click at [290, 43] on button "Brand" at bounding box center [289, 46] width 27 height 14
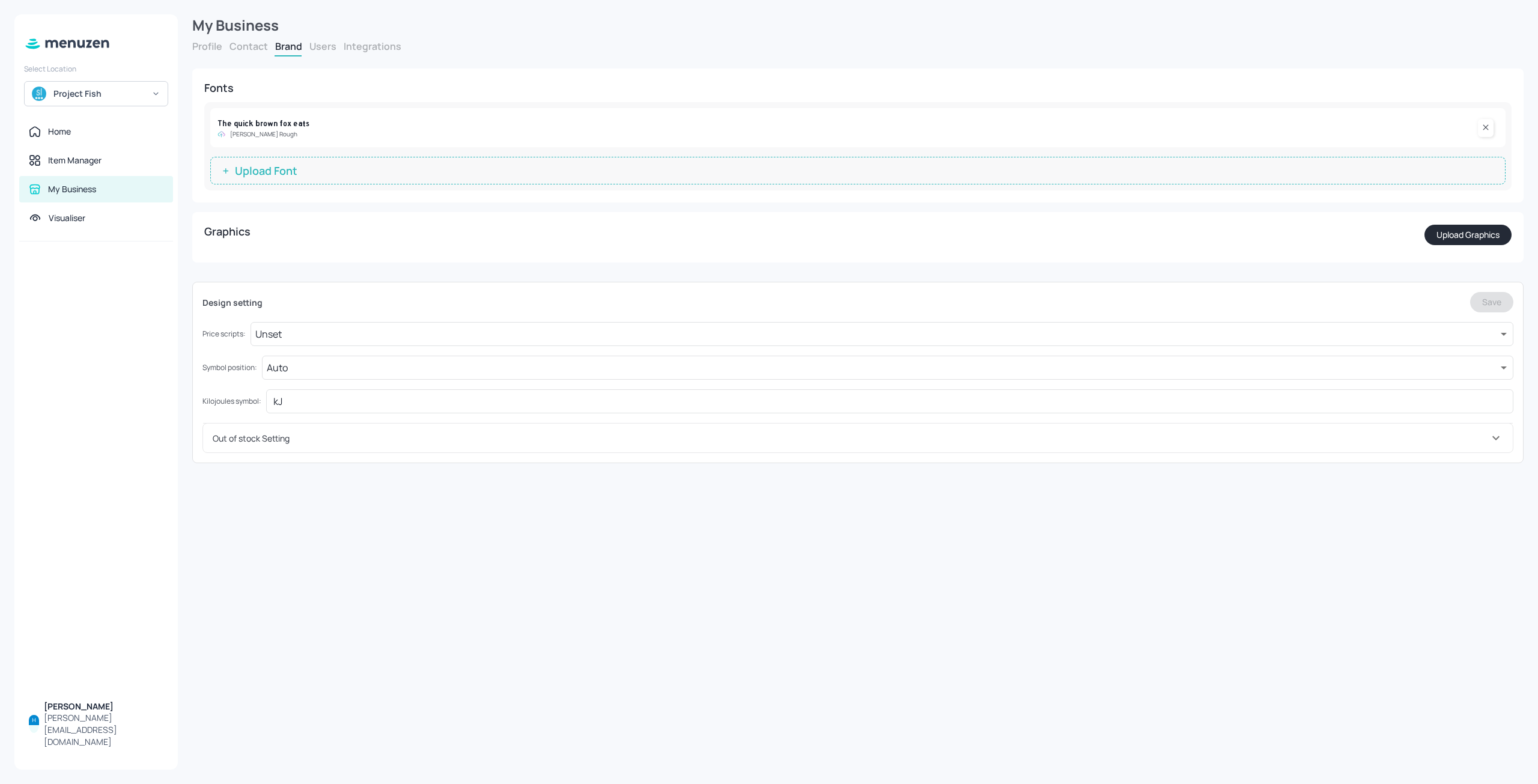
click at [327, 54] on div "Profile Contact Brand Users Integrations" at bounding box center [858, 48] width 1331 height 17
click at [327, 49] on button "Users" at bounding box center [323, 46] width 27 height 14
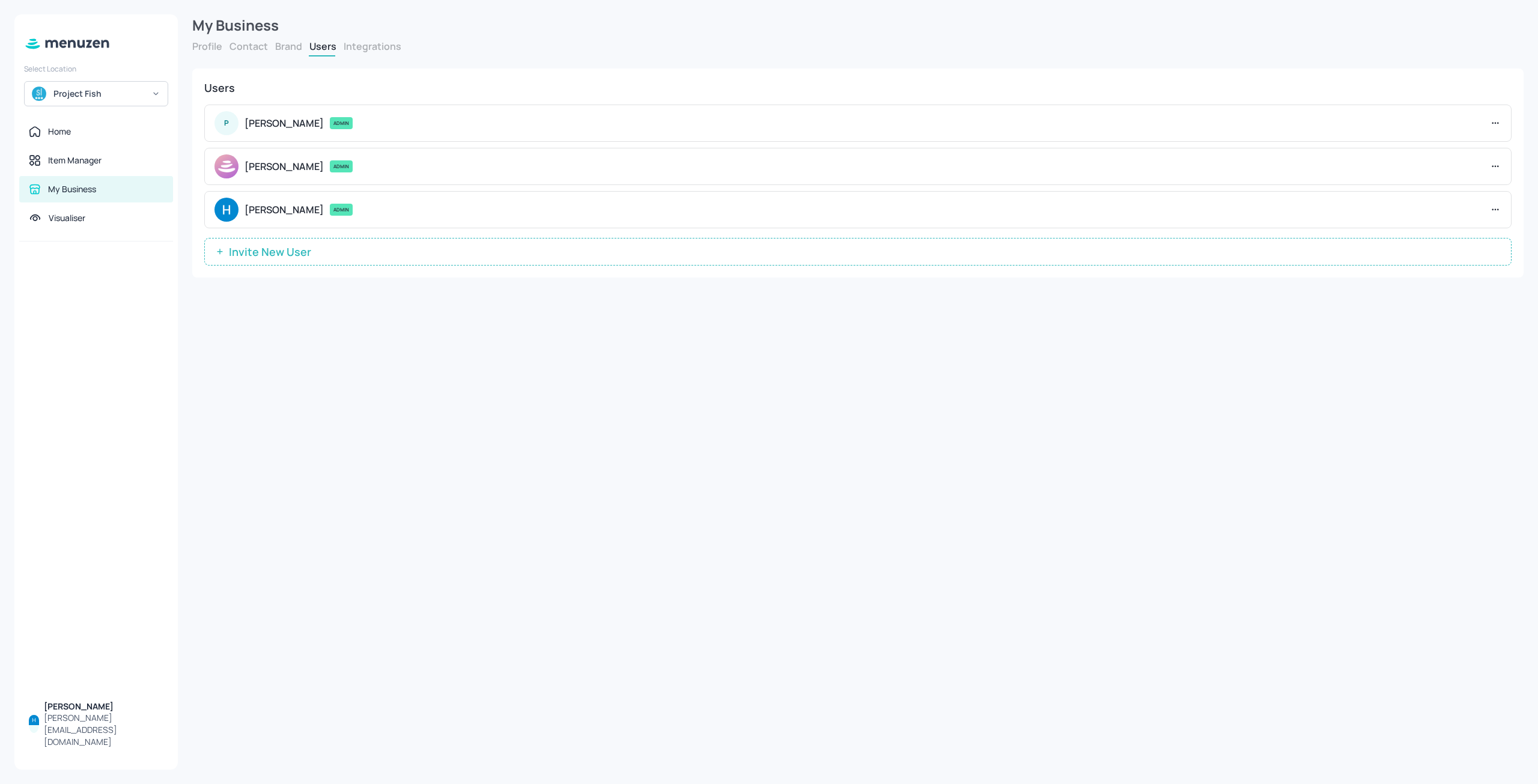
click at [344, 42] on button "Integrations" at bounding box center [372, 46] width 58 height 14
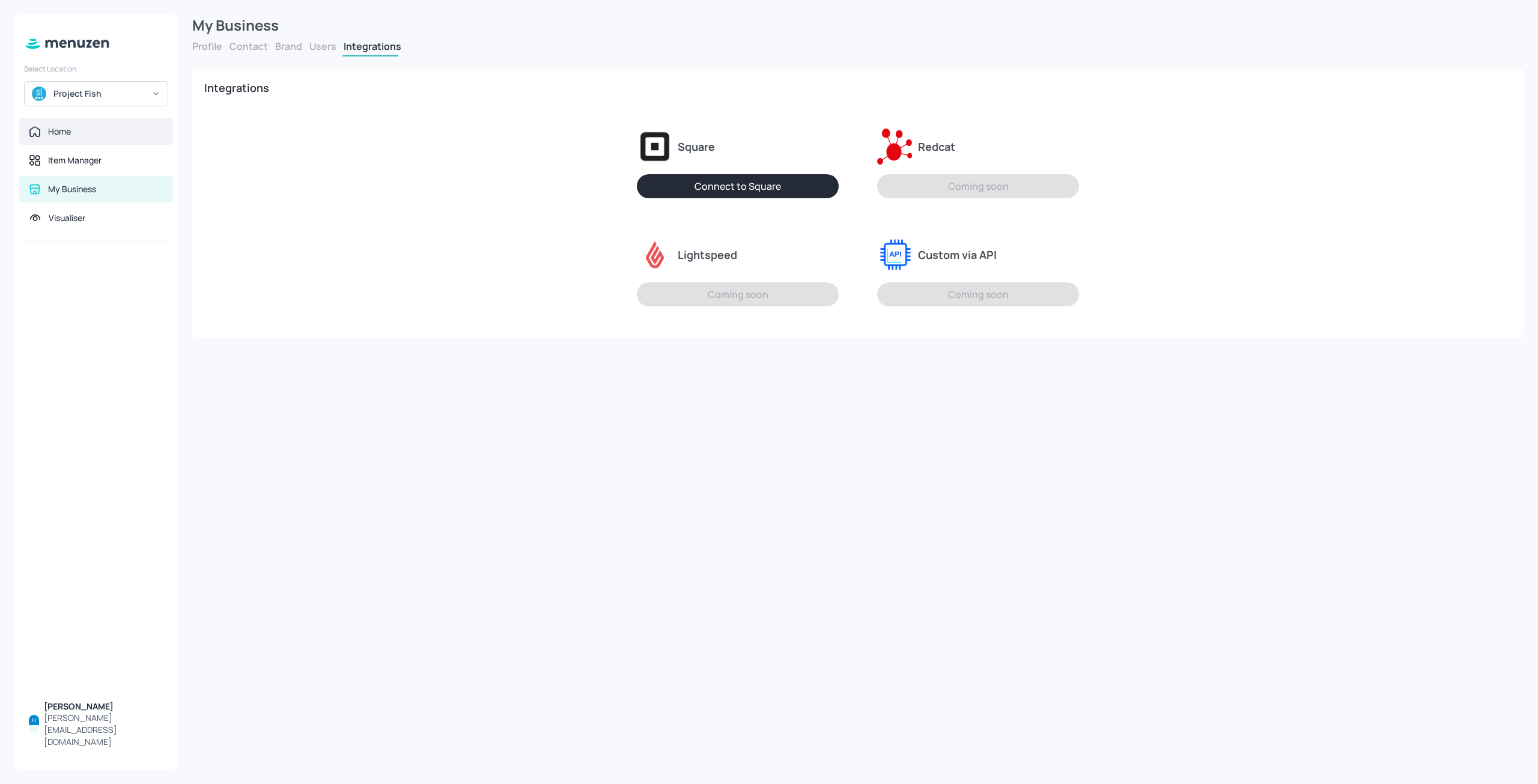
click at [99, 135] on div "Home" at bounding box center [96, 131] width 135 height 12
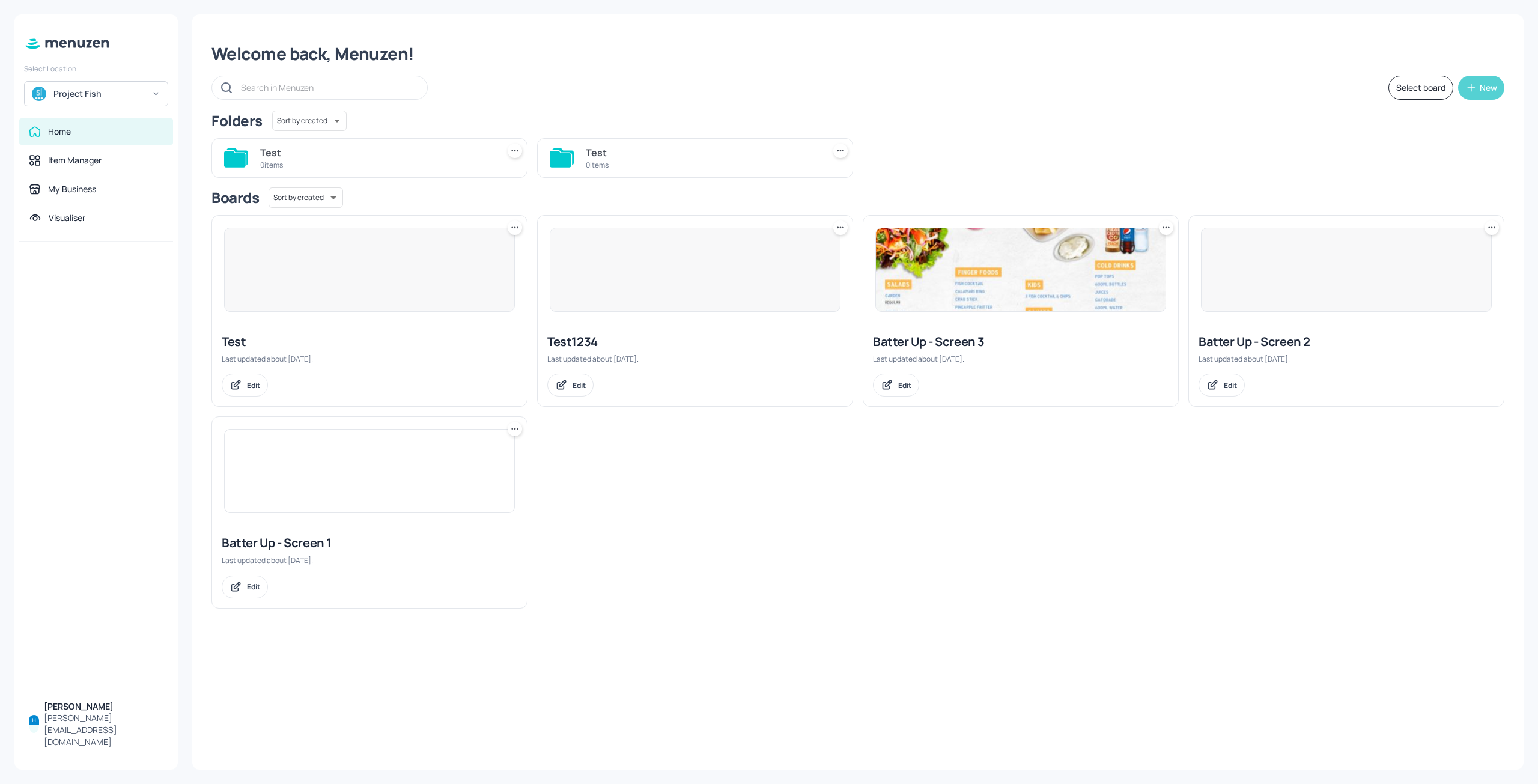
click at [1476, 95] on button "New" at bounding box center [1481, 87] width 46 height 24
click at [1450, 142] on div "Add new board" at bounding box center [1445, 144] width 120 height 26
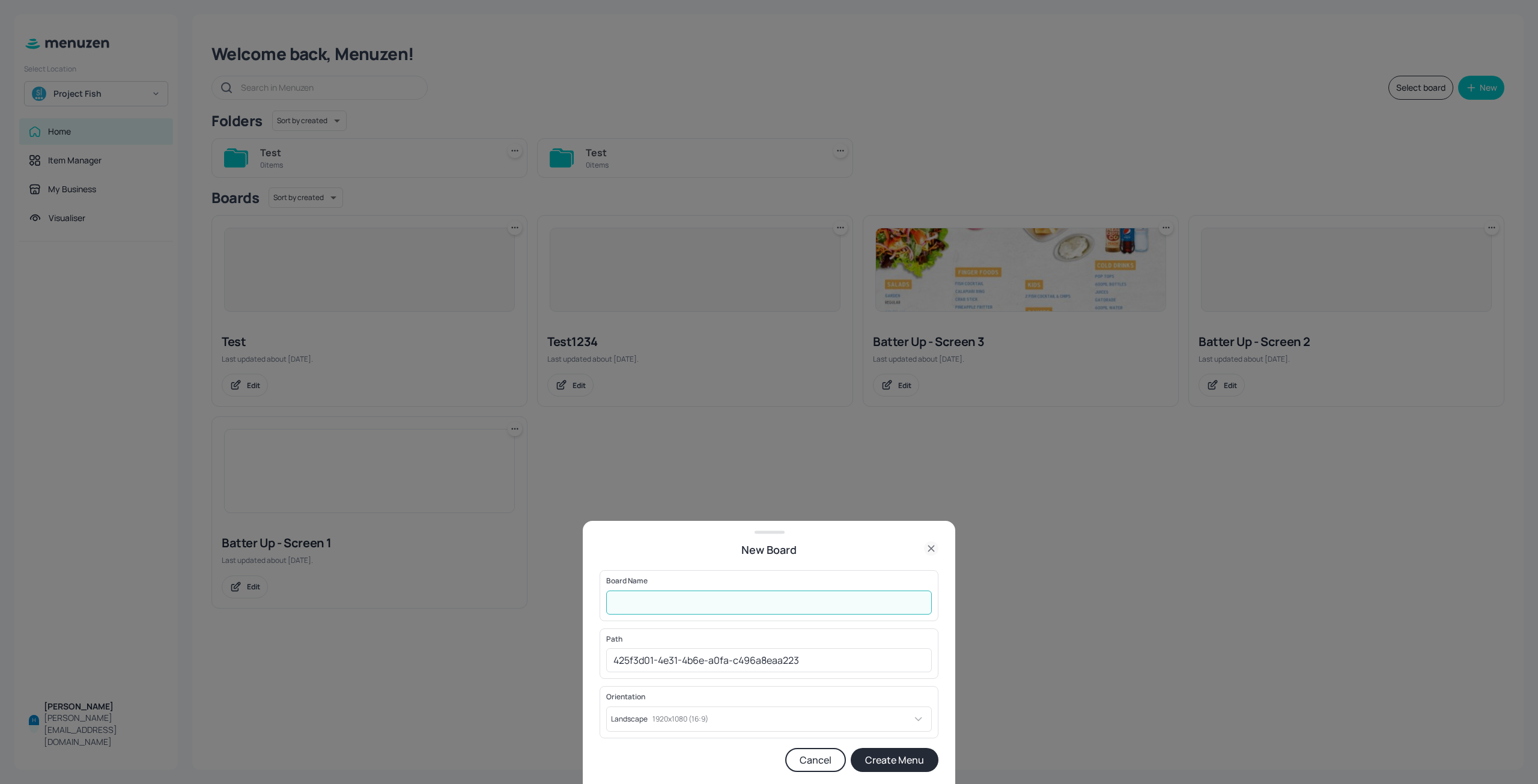
click at [706, 611] on input "text" at bounding box center [769, 602] width 325 height 24
click at [700, 483] on div at bounding box center [769, 392] width 1538 height 784
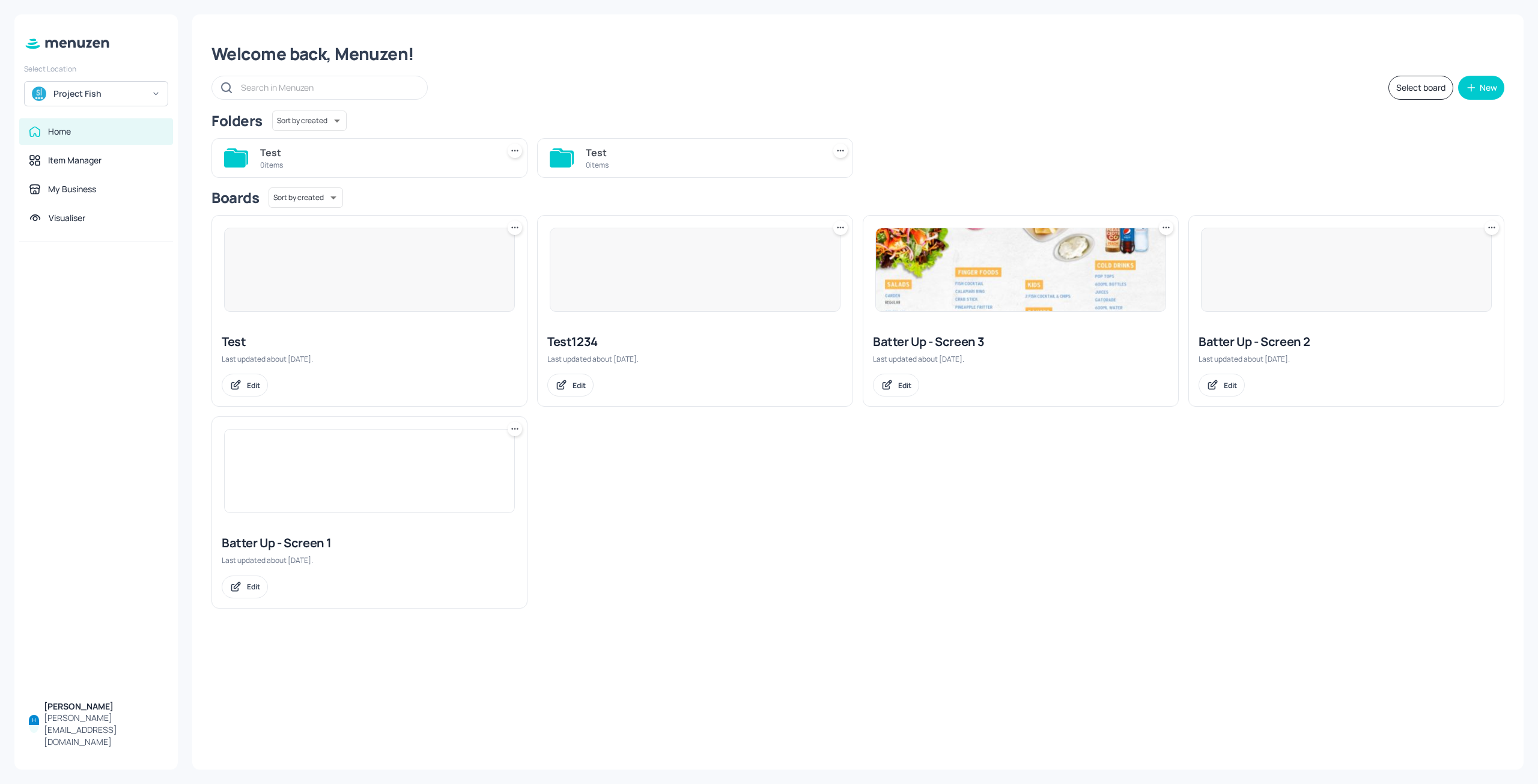
click at [400, 265] on div at bounding box center [369, 269] width 291 height 84
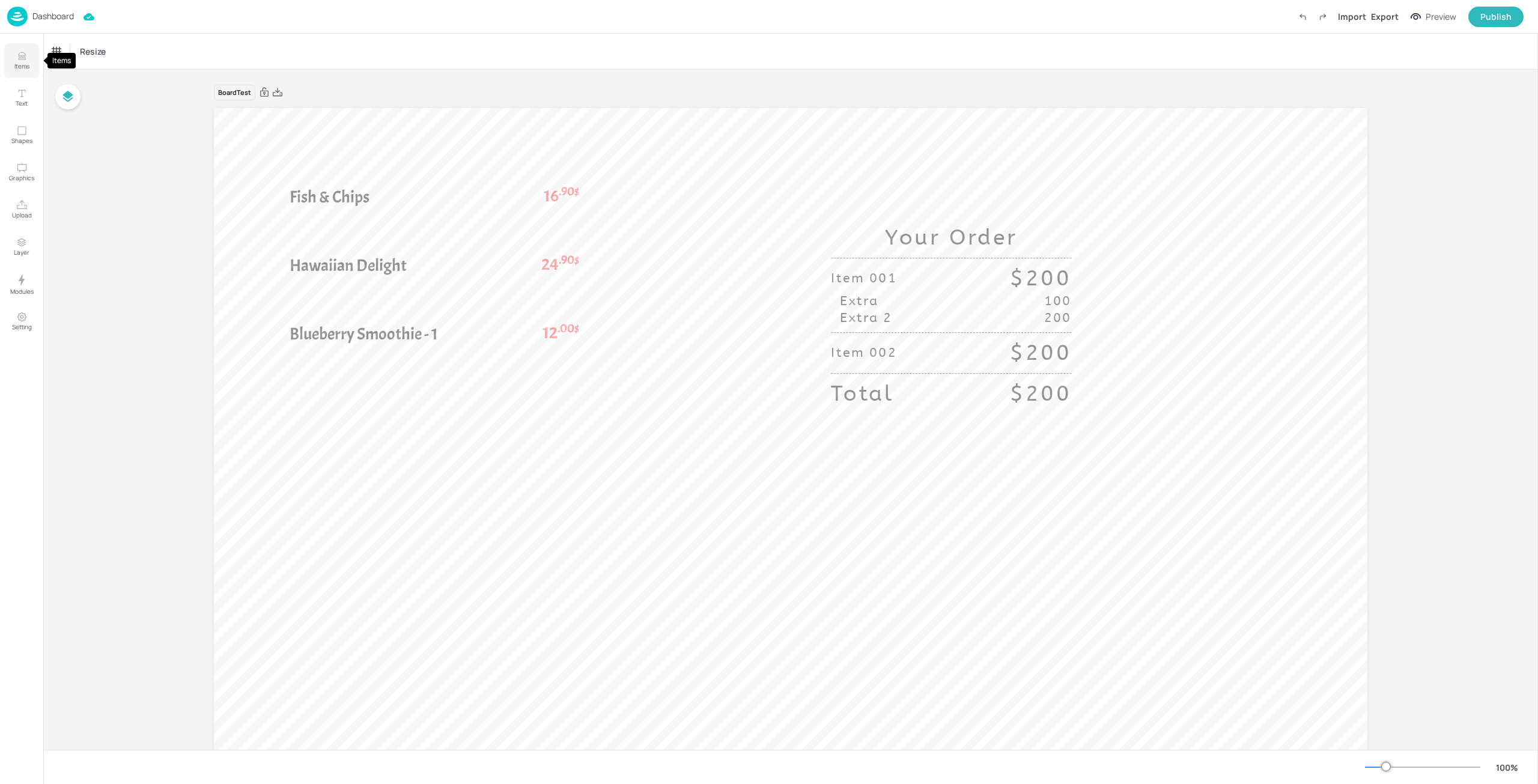
click at [20, 67] on p "Items" at bounding box center [21, 66] width 15 height 8
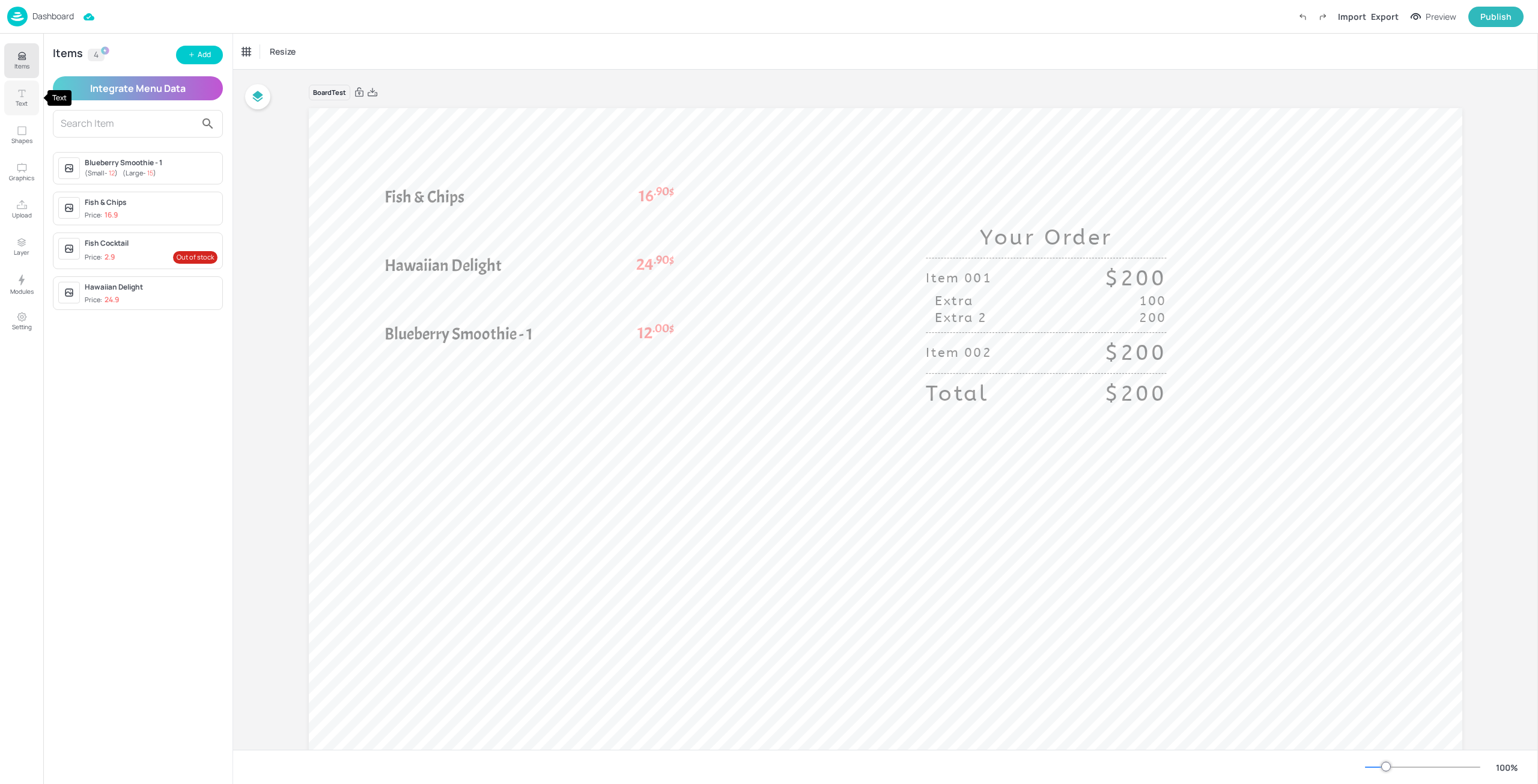
click at [24, 100] on p "Text" at bounding box center [21, 103] width 12 height 8
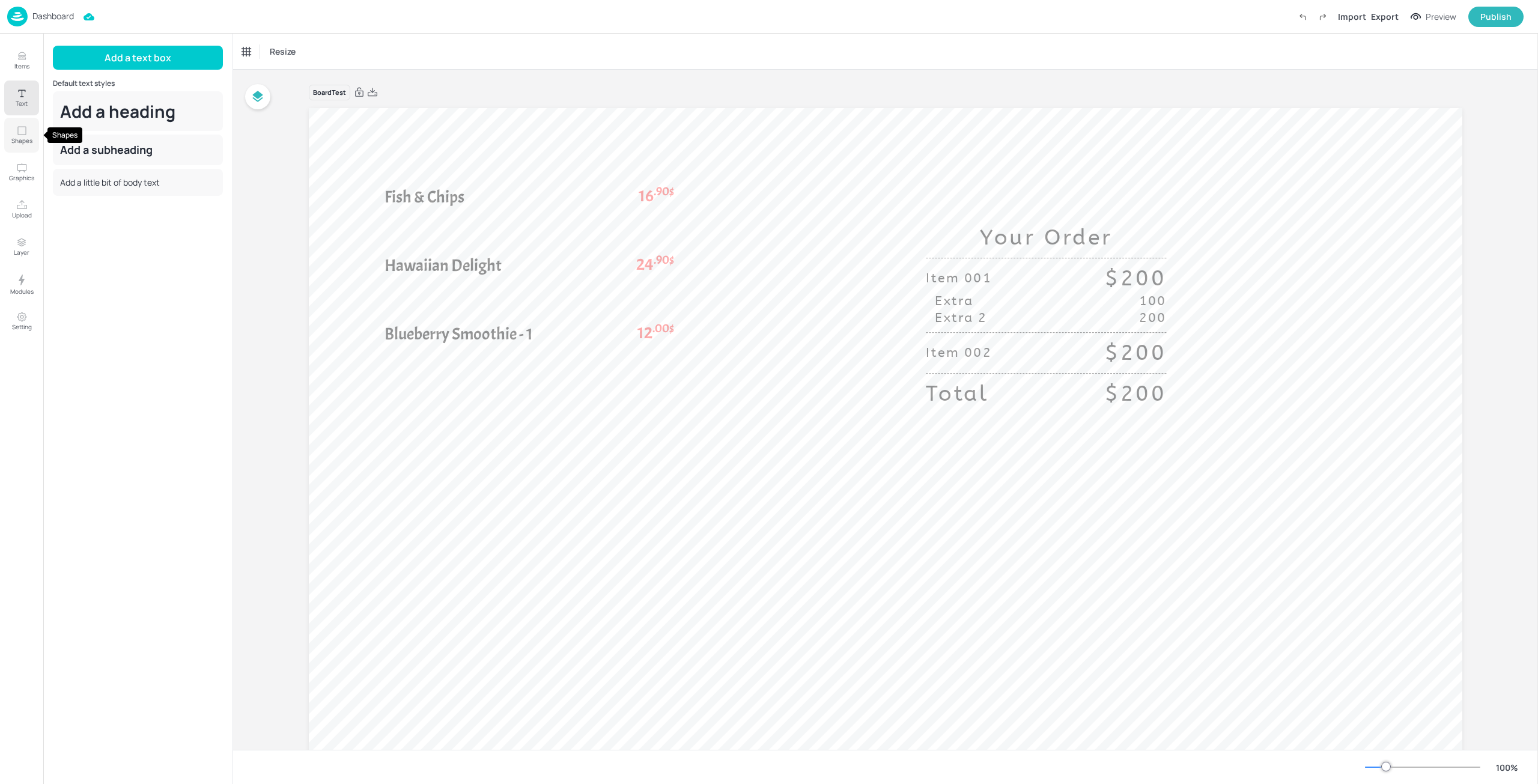
click at [23, 133] on icon "Shapes" at bounding box center [22, 131] width 12 height 12
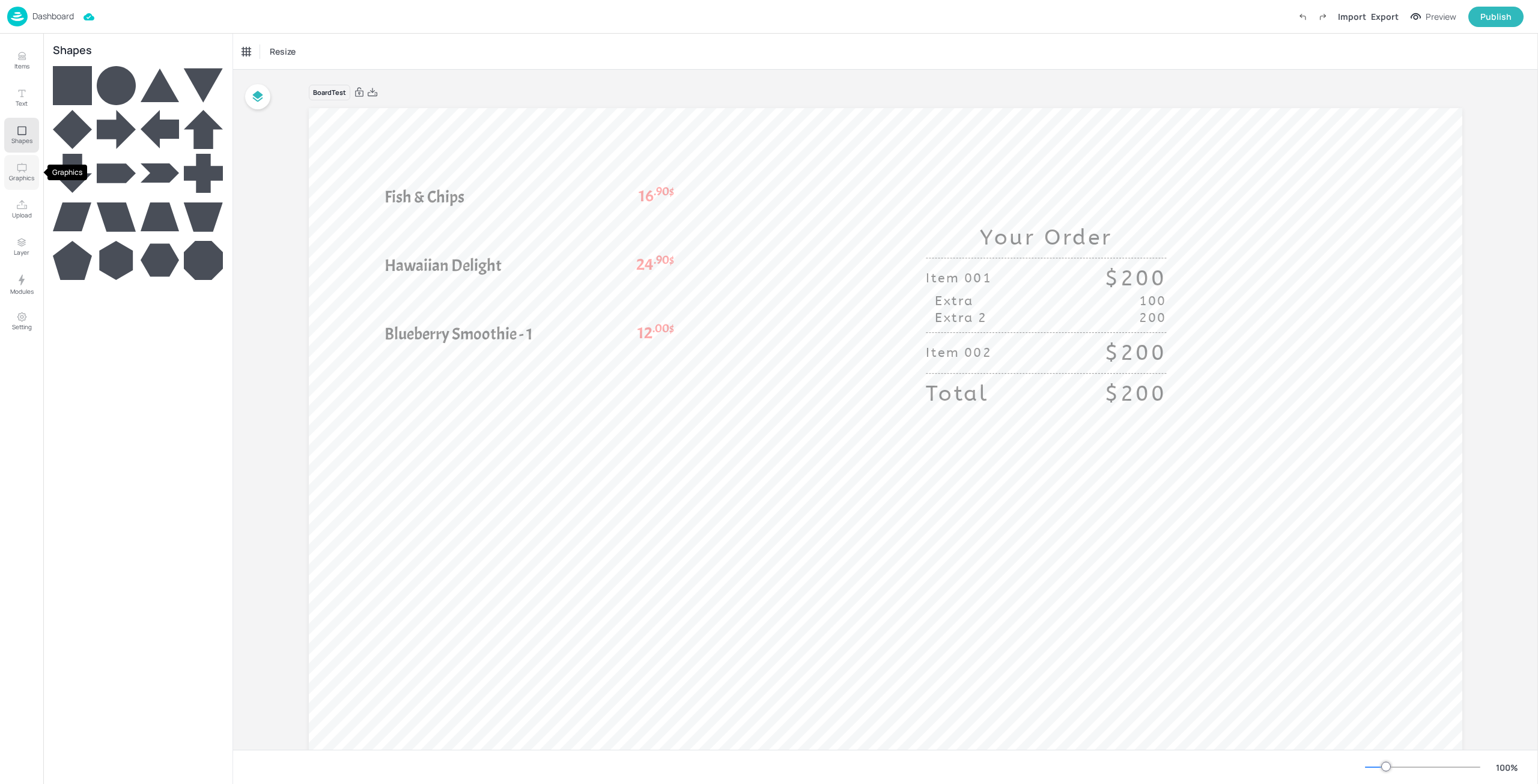
click at [19, 162] on button "Graphics" at bounding box center [22, 173] width 35 height 35
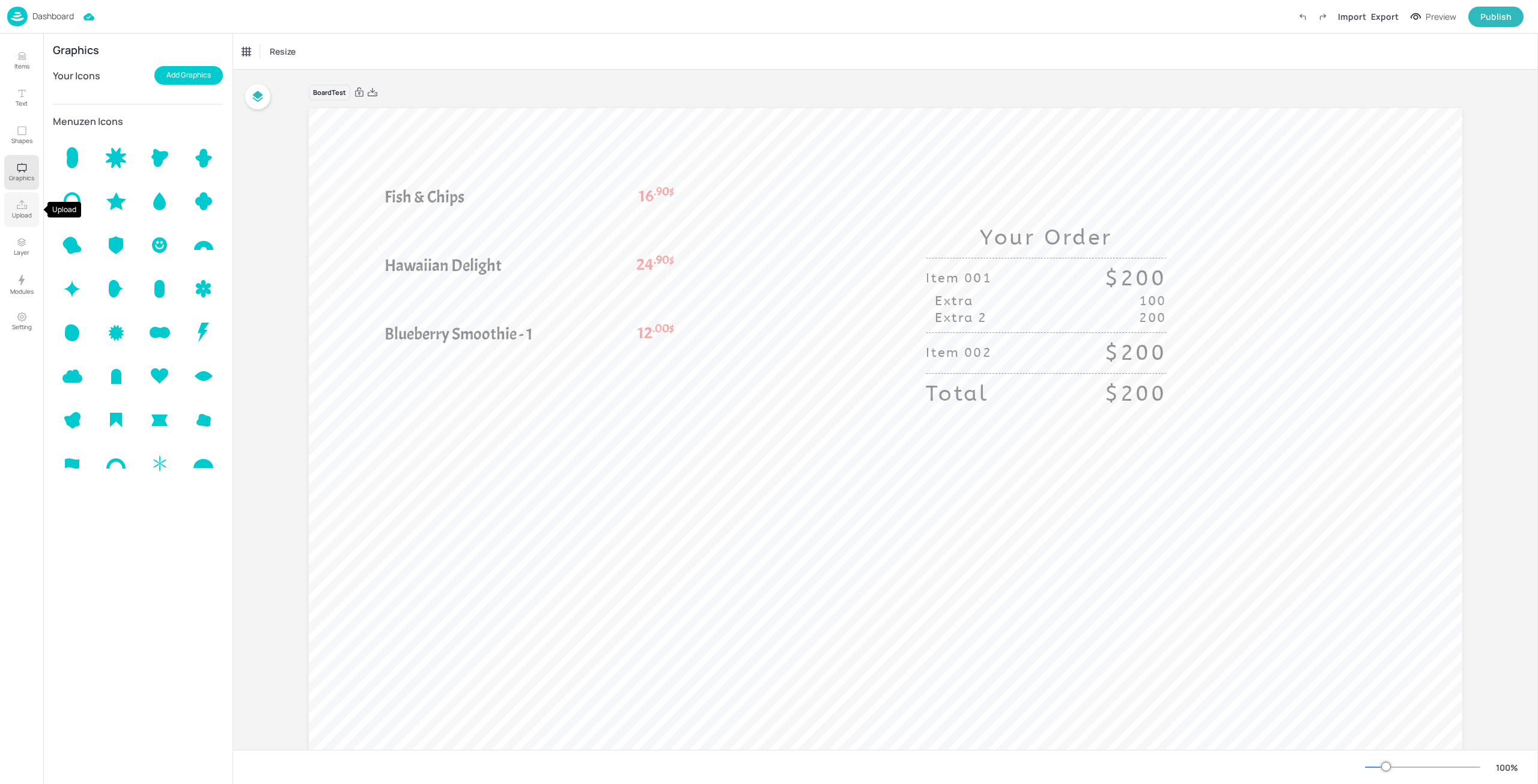
click at [17, 200] on icon "Upload" at bounding box center [22, 206] width 12 height 12
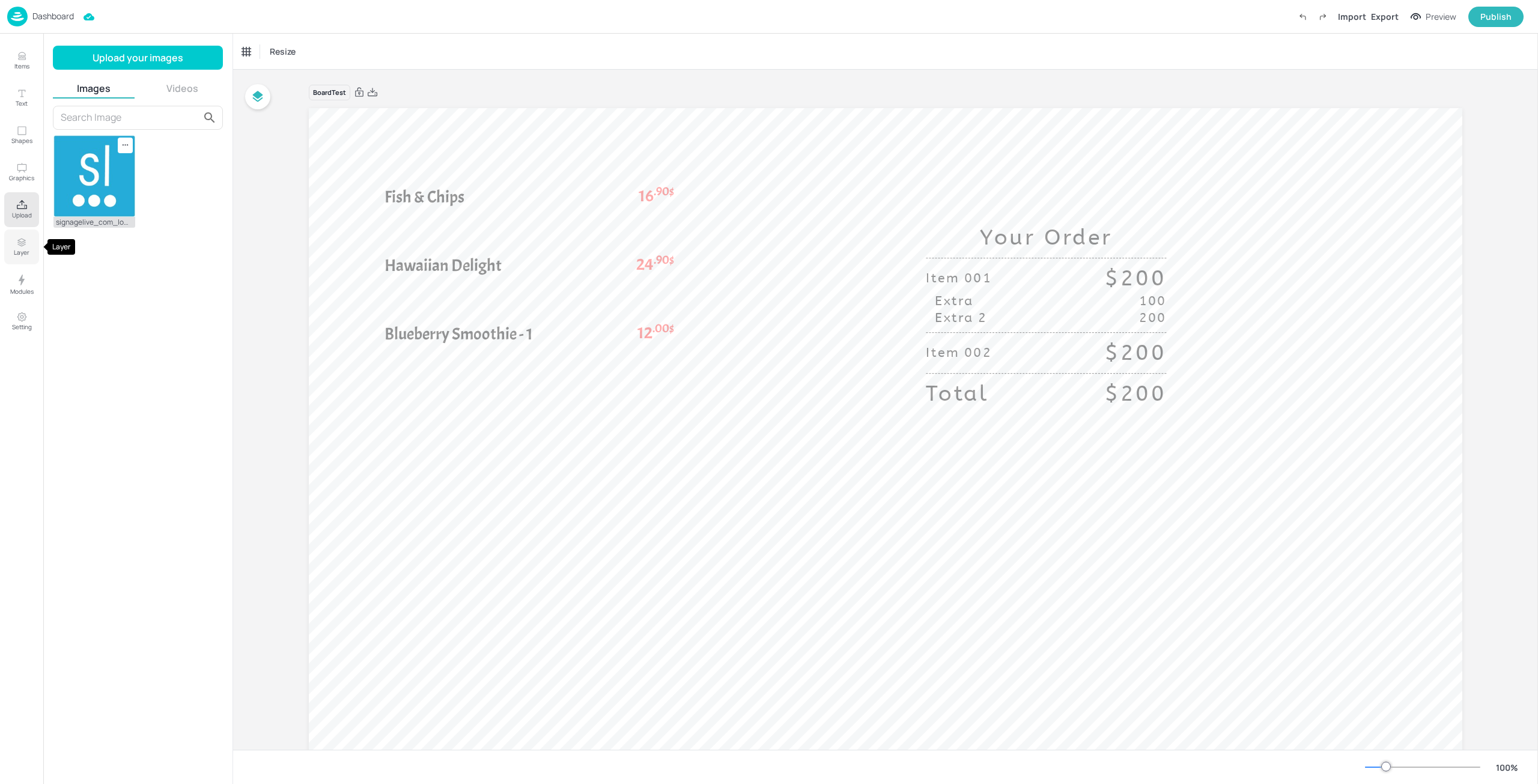
click at [13, 248] on button "Layer" at bounding box center [22, 247] width 35 height 35
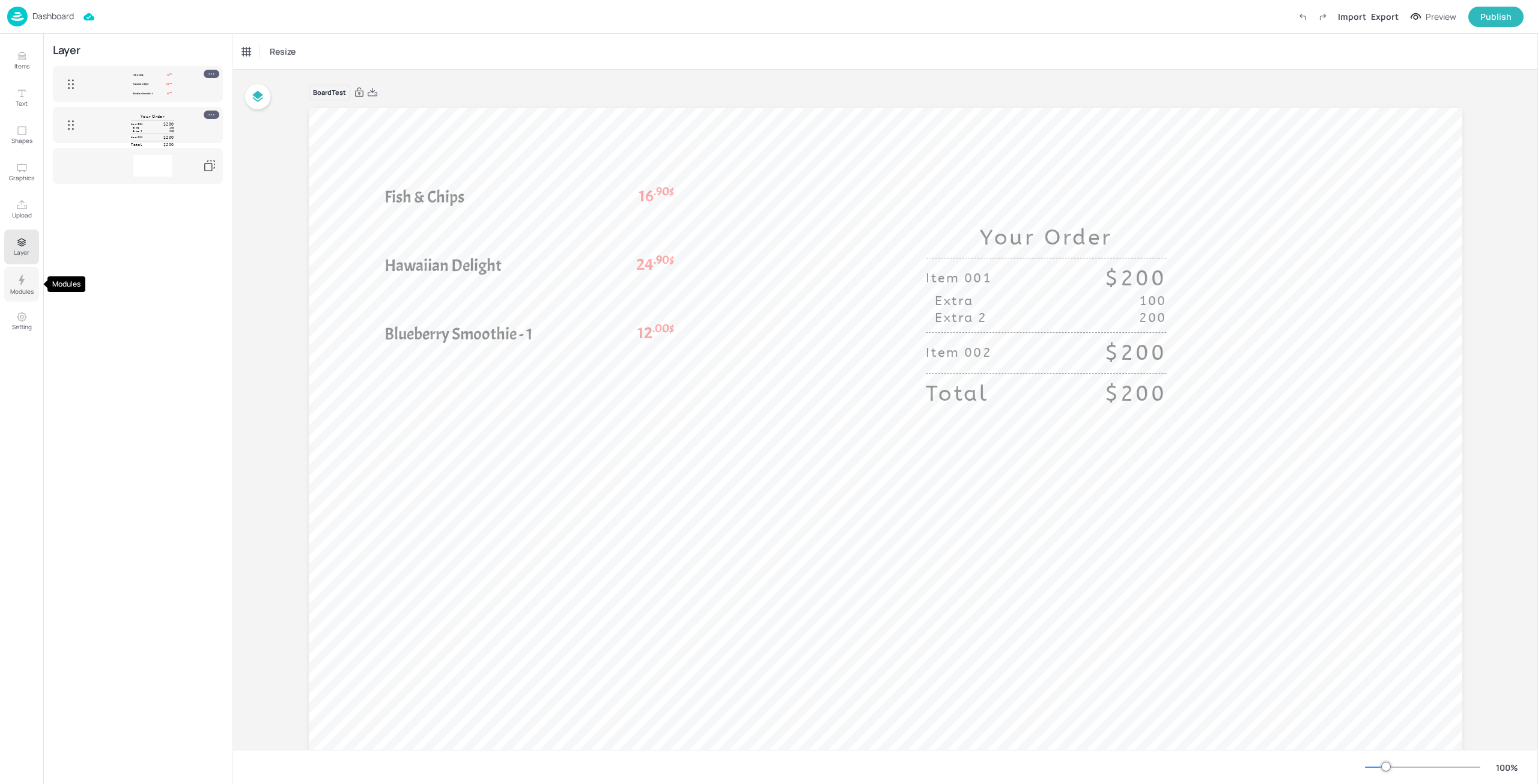
click at [21, 278] on icon "Modules" at bounding box center [21, 280] width 14 height 14
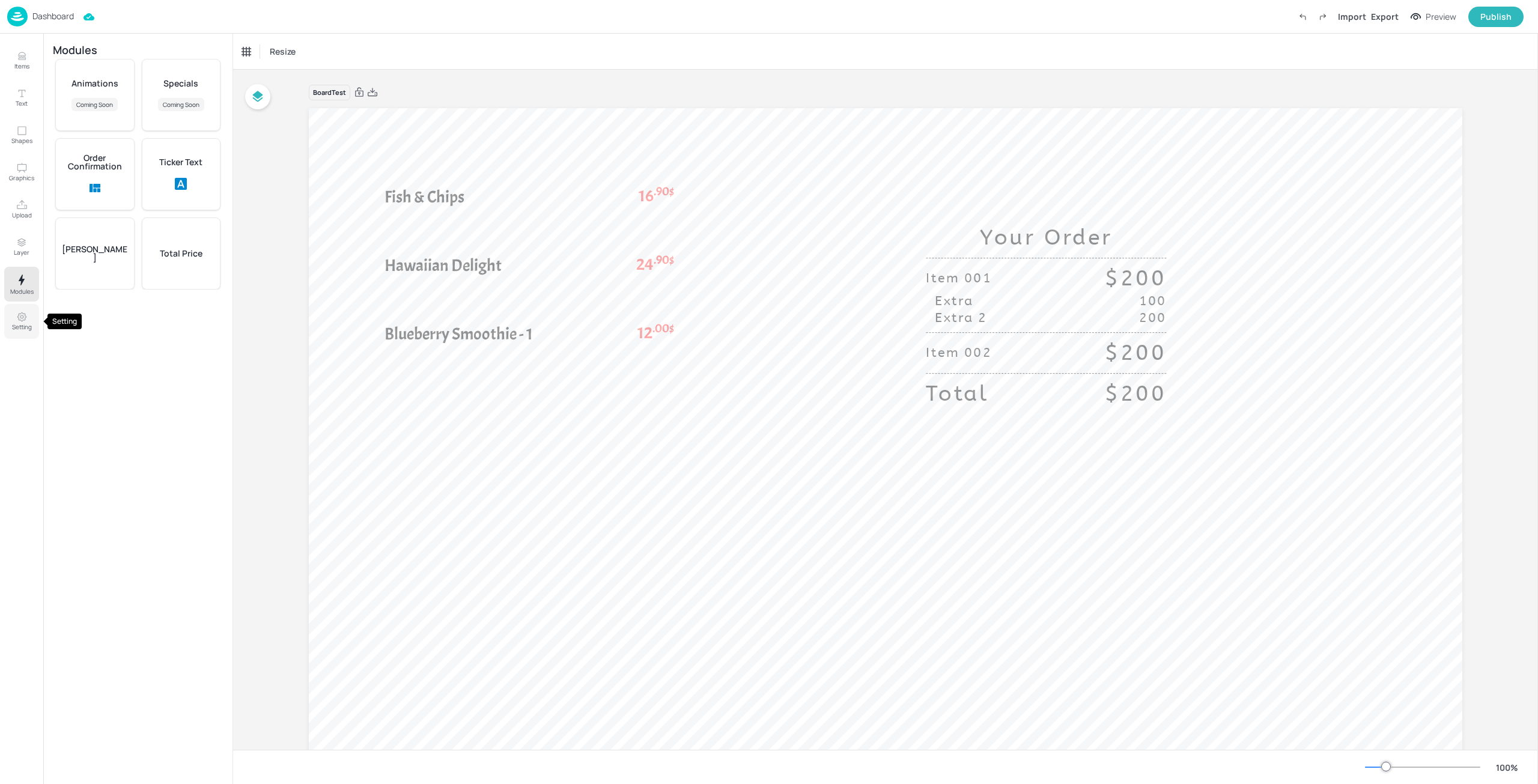
click at [24, 312] on icon "Setting" at bounding box center [22, 317] width 12 height 12
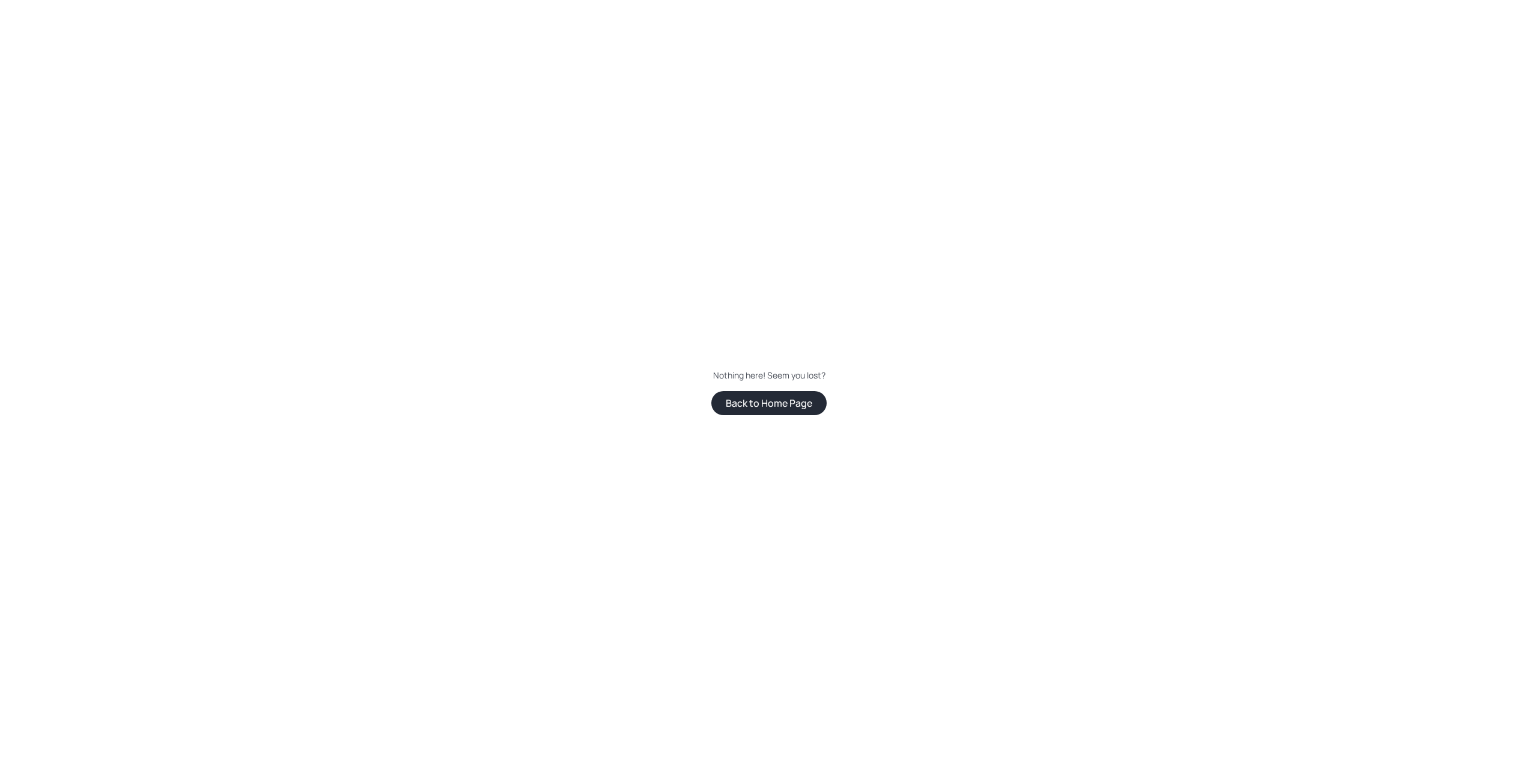
click at [778, 408] on button "Back to Home Page" at bounding box center [769, 403] width 115 height 24
